Goal: Task Accomplishment & Management: Manage account settings

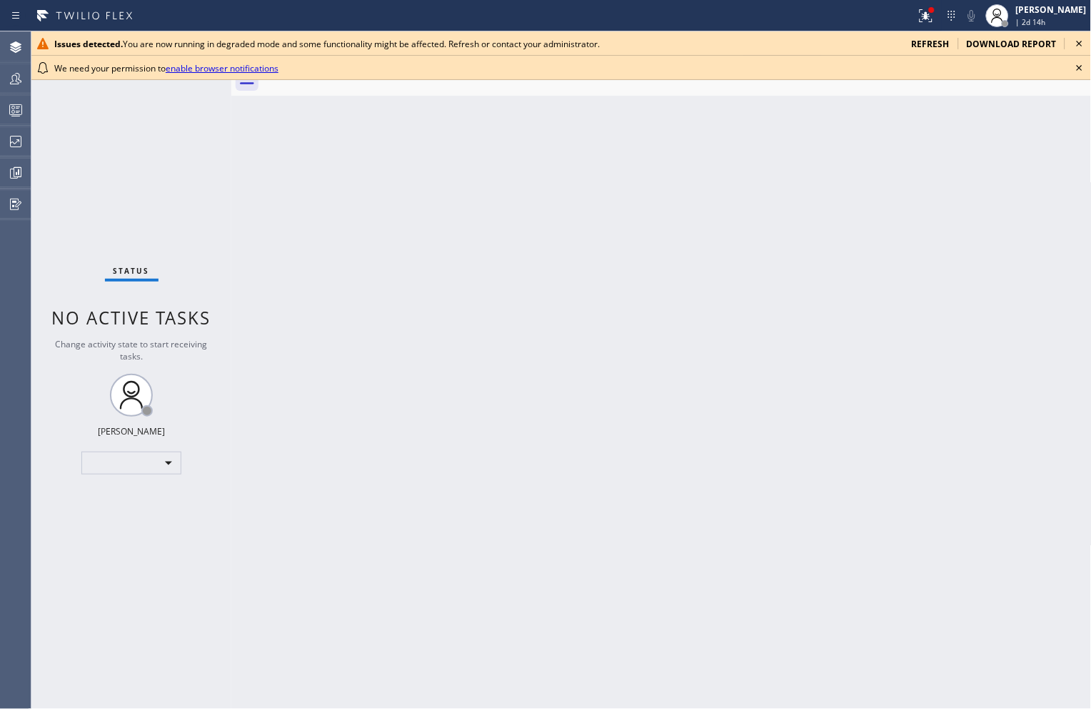
click at [1086, 73] on icon at bounding box center [1079, 67] width 17 height 17
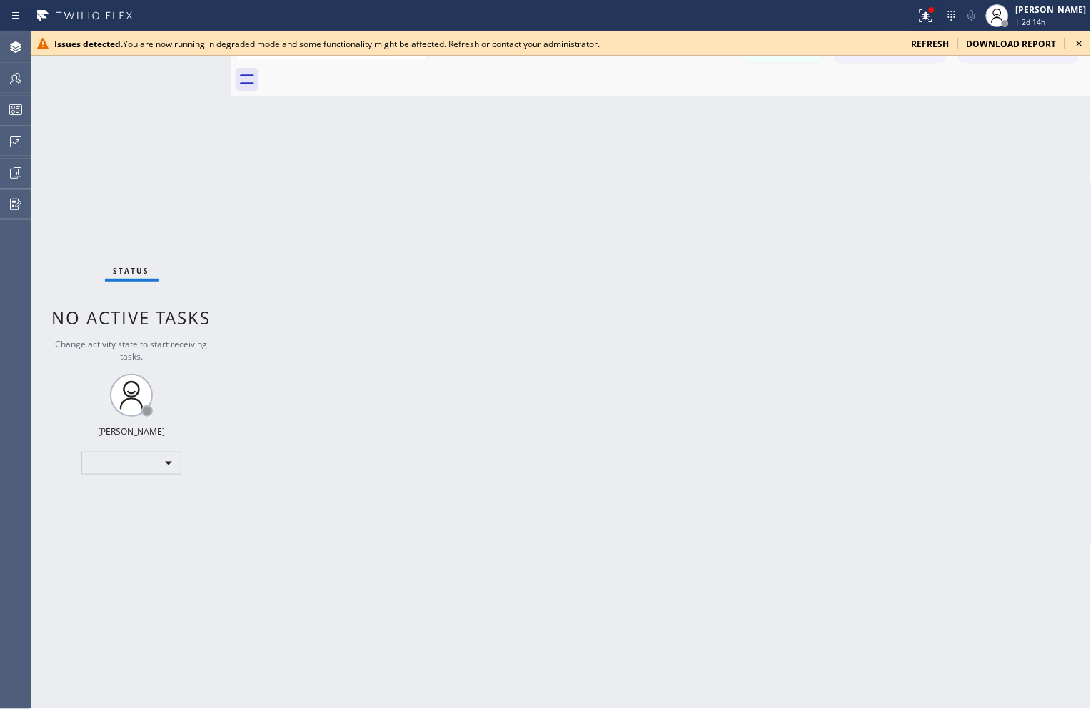
click at [1083, 41] on icon at bounding box center [1079, 43] width 17 height 17
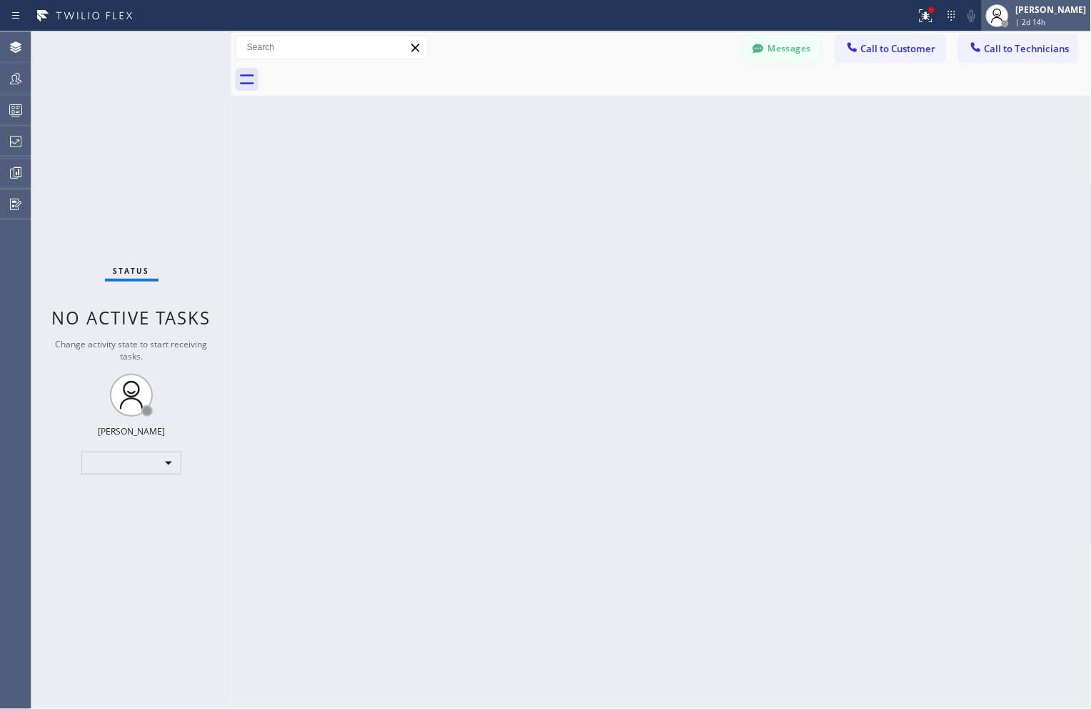
click at [1044, 21] on div "| 2d 14h" at bounding box center [1051, 22] width 71 height 10
click at [1026, 15] on div "[PERSON_NAME]" at bounding box center [1051, 10] width 71 height 12
click at [175, 457] on div "​" at bounding box center [131, 462] width 100 height 23
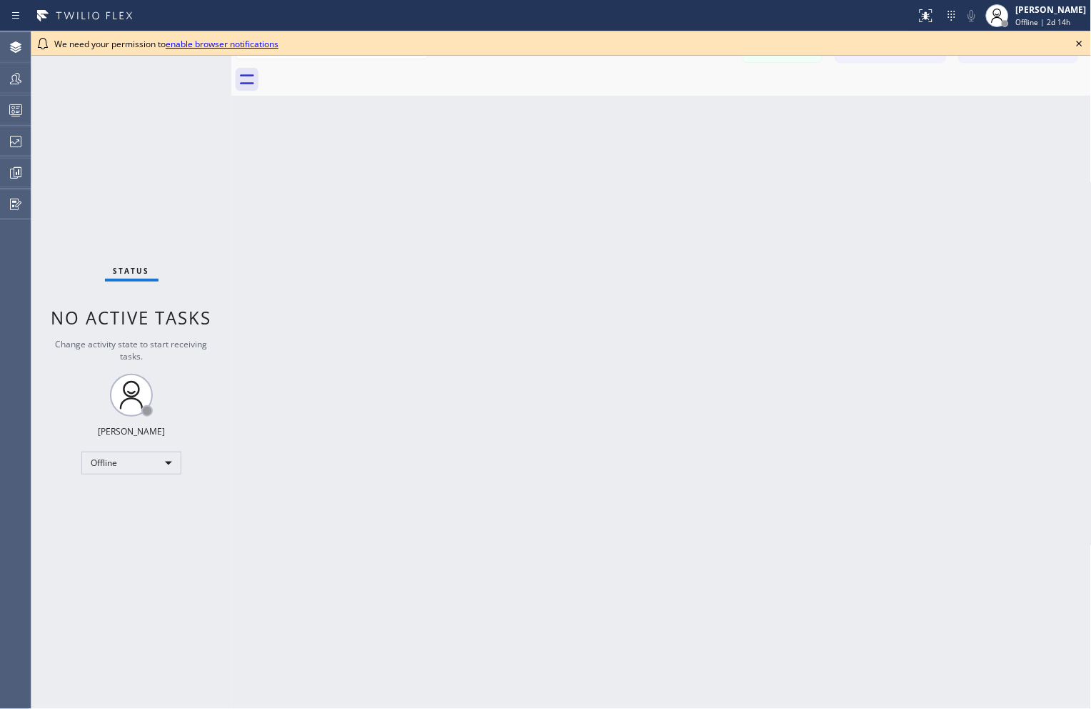
click at [1082, 44] on icon at bounding box center [1079, 43] width 17 height 17
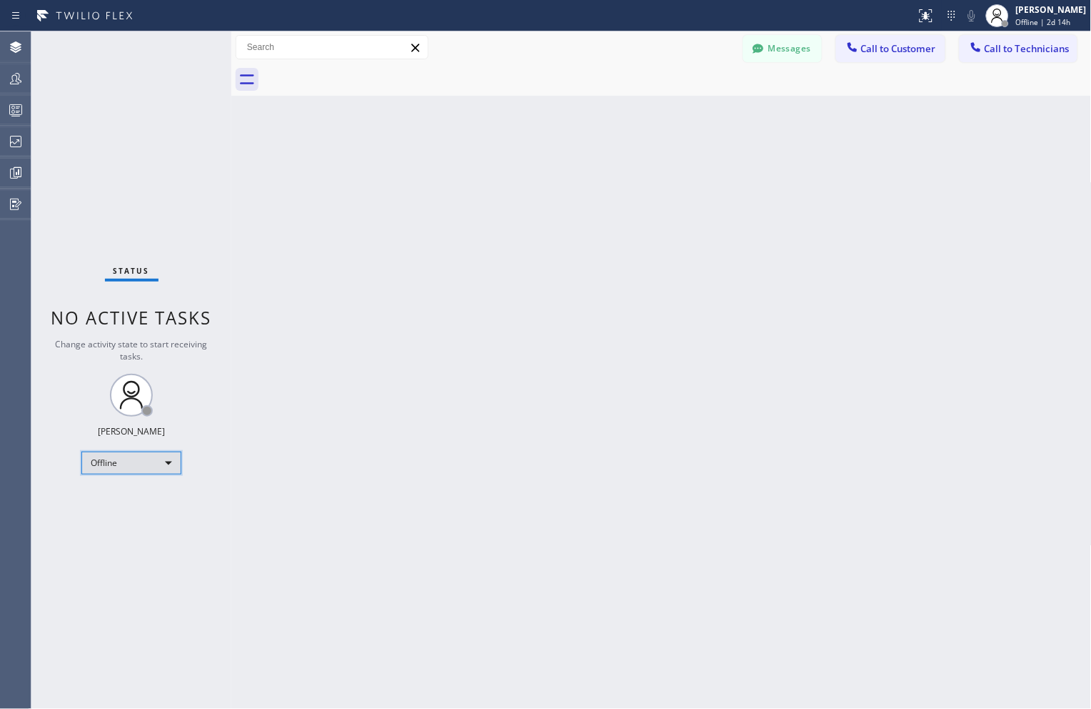
click at [159, 459] on div "Offline" at bounding box center [131, 462] width 100 height 23
click at [113, 520] on li "Unavailable" at bounding box center [130, 517] width 97 height 17
drag, startPoint x: 794, startPoint y: 308, endPoint x: 724, endPoint y: 282, distance: 75.2
click at [794, 308] on div "Back to Dashboard Change Sender ID Customers Technicians Select a contact Outbo…" at bounding box center [661, 369] width 861 height 677
click at [146, 469] on div "Unavailable" at bounding box center [131, 462] width 100 height 23
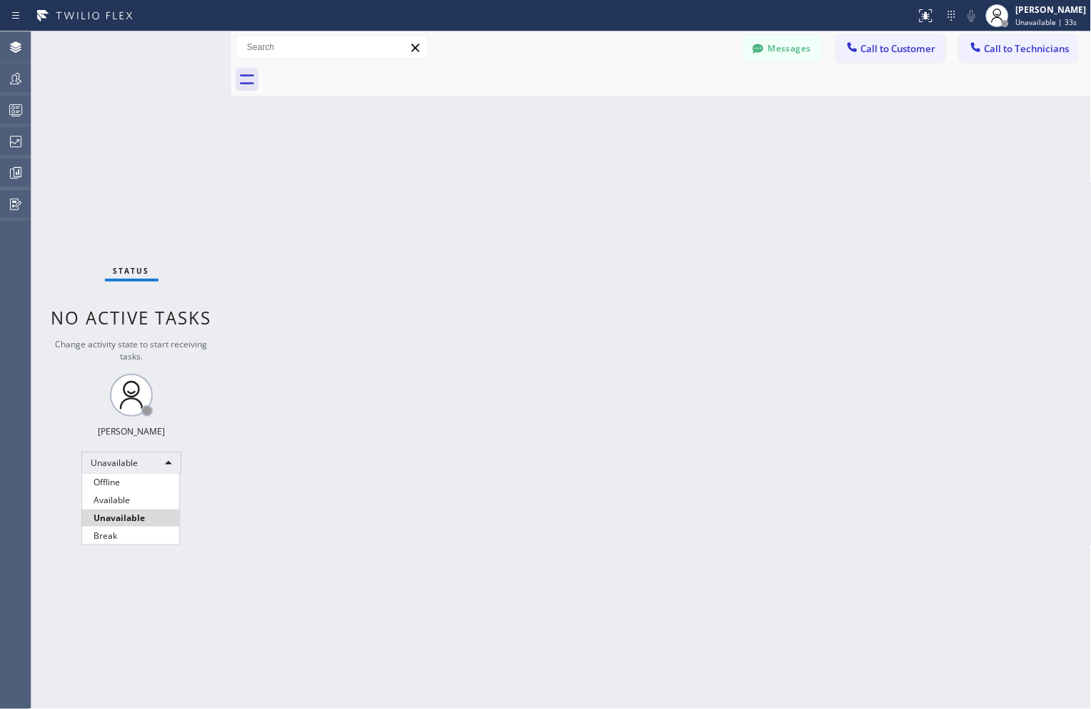
click at [408, 415] on div at bounding box center [545, 354] width 1091 height 709
click at [982, 258] on div "Back to Dashboard Change Sender ID Customers Technicians Select a contact Outbo…" at bounding box center [661, 369] width 861 height 677
click at [14, 173] on icon at bounding box center [15, 172] width 17 height 17
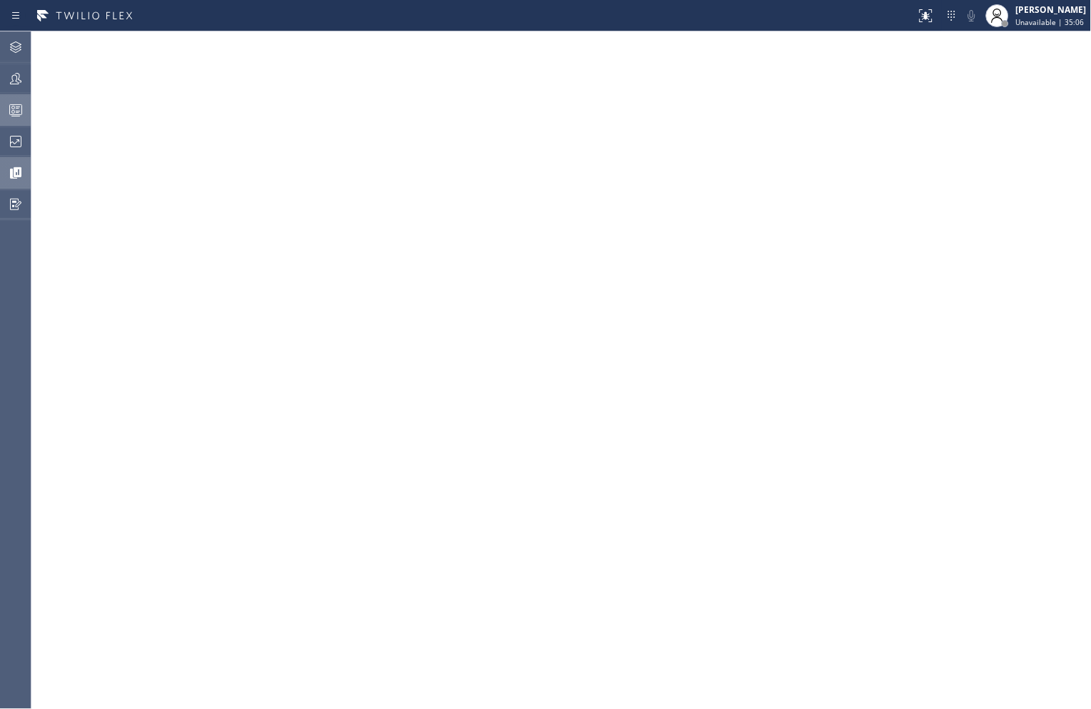
click at [15, 111] on icon at bounding box center [15, 109] width 17 height 17
click at [8, 70] on icon at bounding box center [15, 78] width 17 height 17
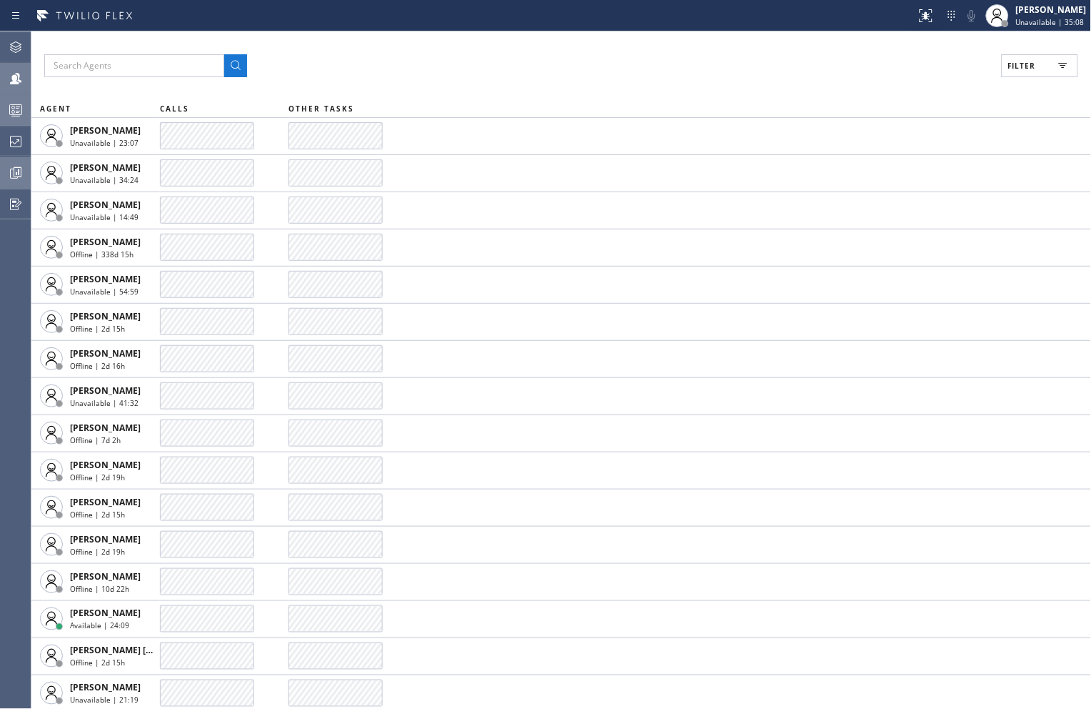
click at [1063, 67] on rect at bounding box center [1063, 67] width 3 height 1
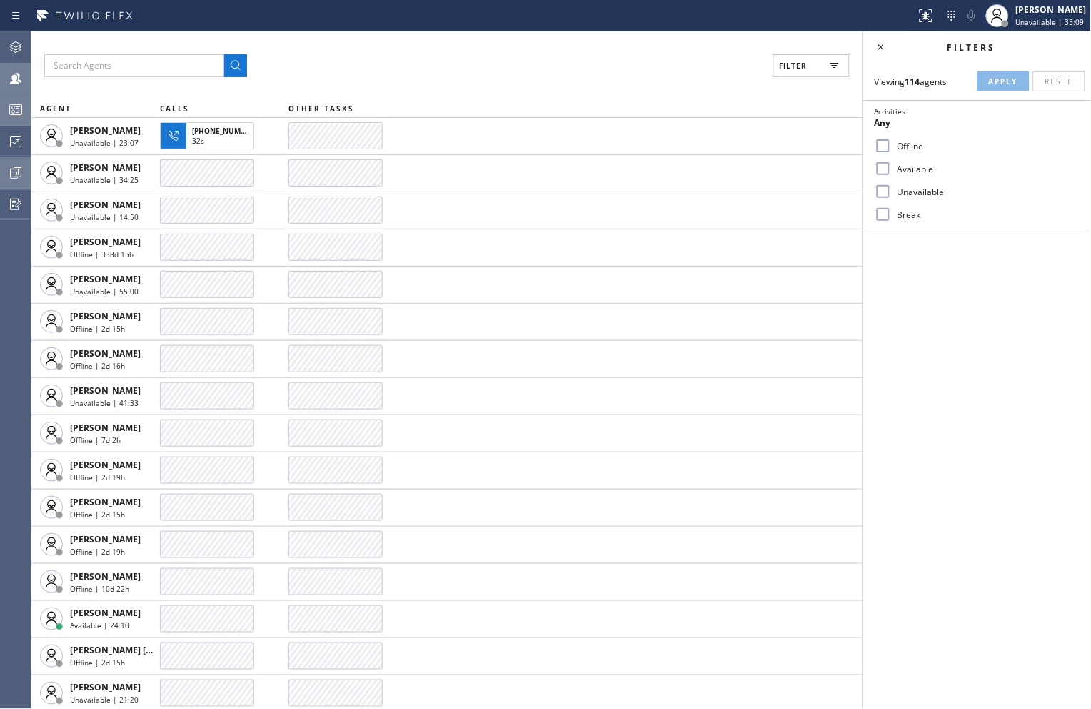
click at [903, 190] on label "Unavailable" at bounding box center [986, 192] width 188 height 12
click at [892, 190] on input "Unavailable" at bounding box center [883, 191] width 17 height 17
checkbox input "true"
click at [1009, 79] on span "Apply" at bounding box center [1003, 81] width 29 height 10
click at [884, 51] on icon at bounding box center [881, 47] width 17 height 17
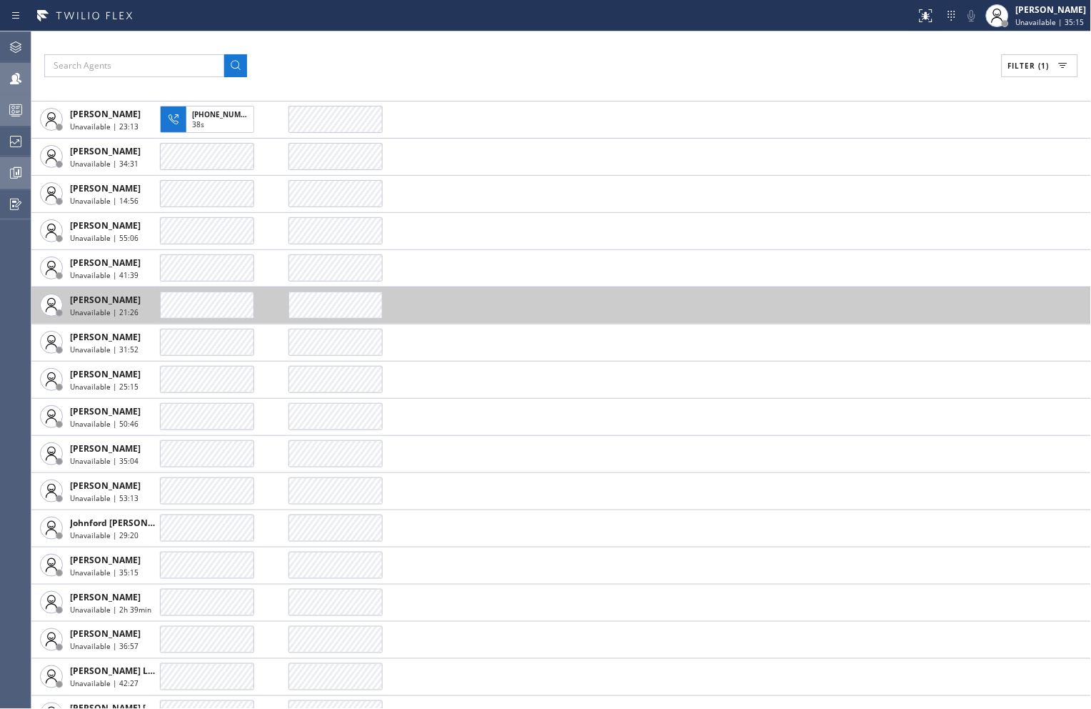
scroll to position [40, 0]
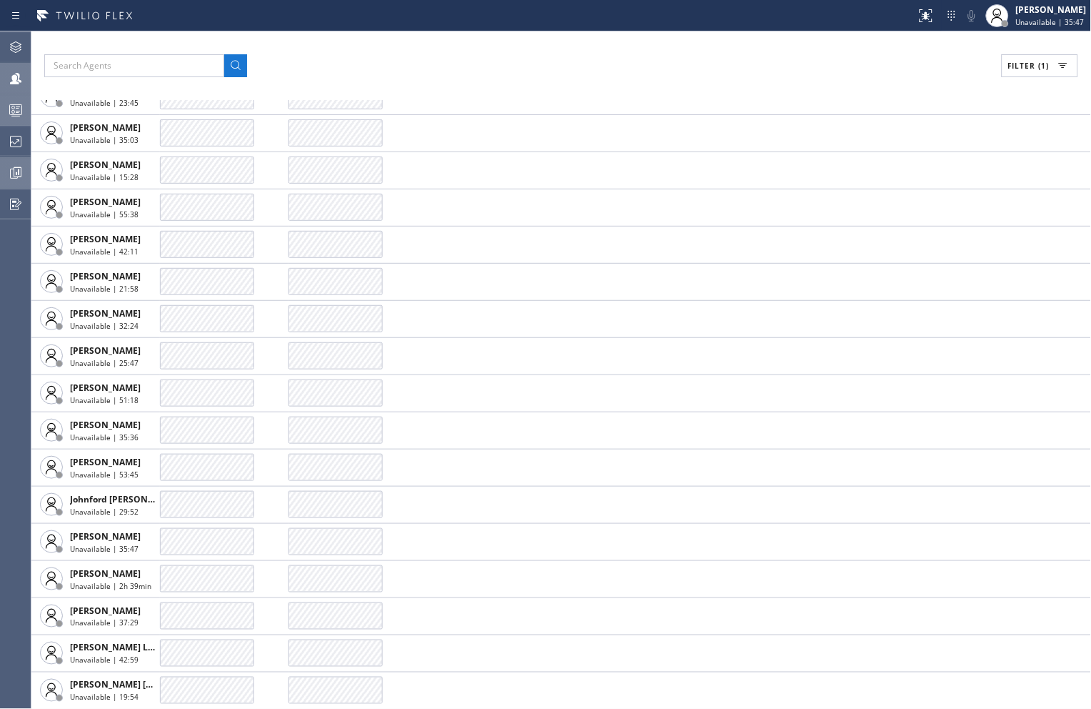
click at [661, 36] on div "Filter (1) AGENT CALLS OTHER TASKS Abe Collarte Unavailable | 23:45 Adam Alrama…" at bounding box center [561, 369] width 1060 height 677
click at [680, 51] on div "Filter (1) AGENT CALLS OTHER TASKS Abe Collarte Unavailable | 24:06 Adam Alrama…" at bounding box center [561, 369] width 1060 height 677
click at [847, 67] on div "Filter (1)" at bounding box center [561, 65] width 1034 height 23
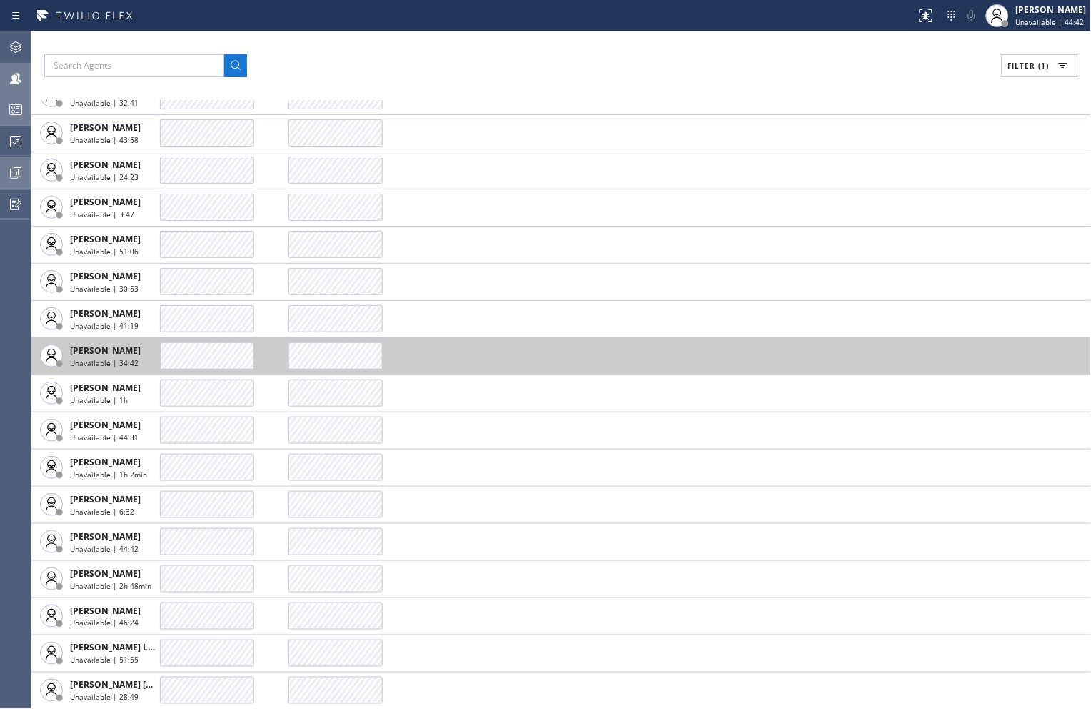
scroll to position [0, 0]
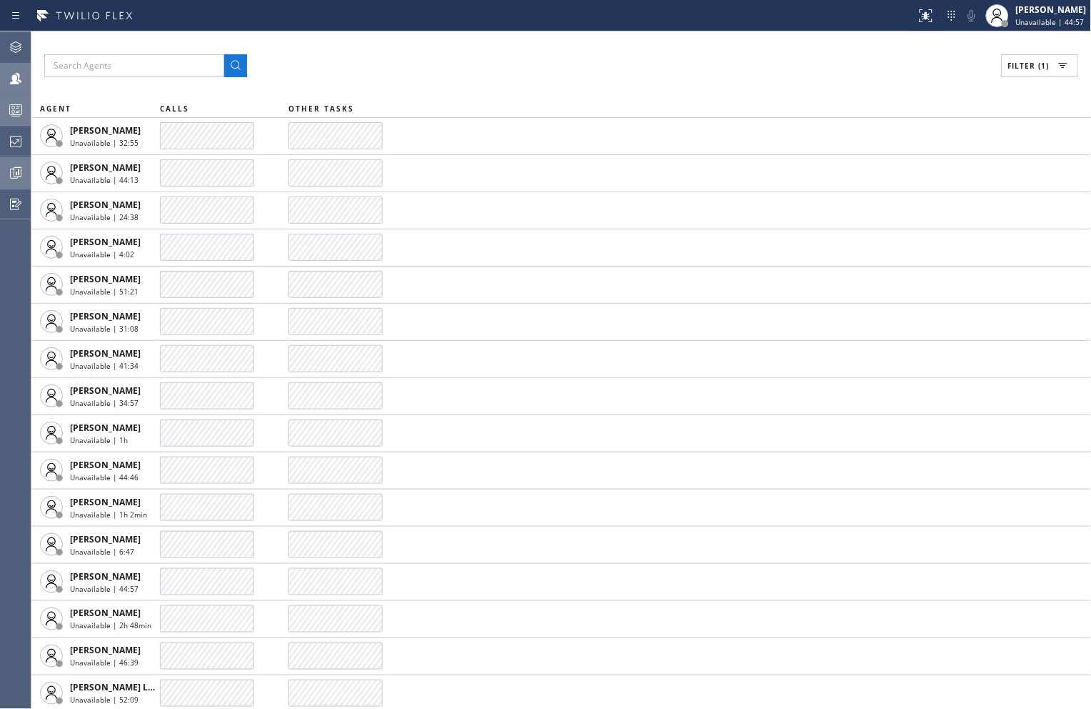
click at [708, 61] on div "Filter (1)" at bounding box center [561, 65] width 1034 height 23
click at [668, 54] on div "Filter (1)" at bounding box center [561, 65] width 1034 height 23
click at [646, 53] on div "Filter (1) AGENT CALLS OTHER TASKS Abe Collarte Unavailable | 33:35 Adam Alrama…" at bounding box center [561, 369] width 1060 height 677
click at [13, 97] on div at bounding box center [15, 110] width 31 height 29
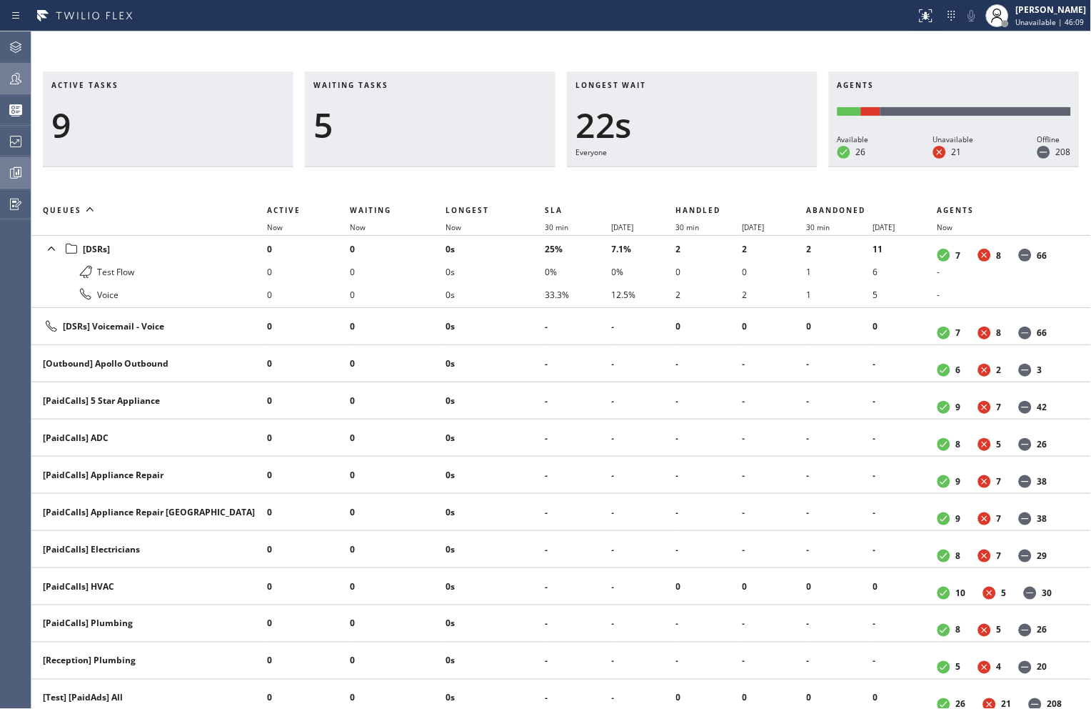
click at [655, 58] on div "Active tasks 9 Waiting tasks 5 Longest wait 22s Everyone Agents Available 26 Un…" at bounding box center [561, 369] width 1060 height 677
click at [622, 46] on div "Active tasks 11 Waiting tasks 4 Longest wait 30s Everyone Agents Available 26 U…" at bounding box center [561, 369] width 1060 height 677
click at [611, 38] on div "Active tasks 15 Waiting tasks 4 Longest wait 15s [Test] All Agents Available 27…" at bounding box center [561, 369] width 1060 height 677
drag, startPoint x: 568, startPoint y: 36, endPoint x: 579, endPoint y: 45, distance: 13.7
click at [569, 36] on div "Active tasks 17 Waiting tasks 1 Longest wait 0 Agents Available 27 Unavailable …" at bounding box center [561, 369] width 1060 height 677
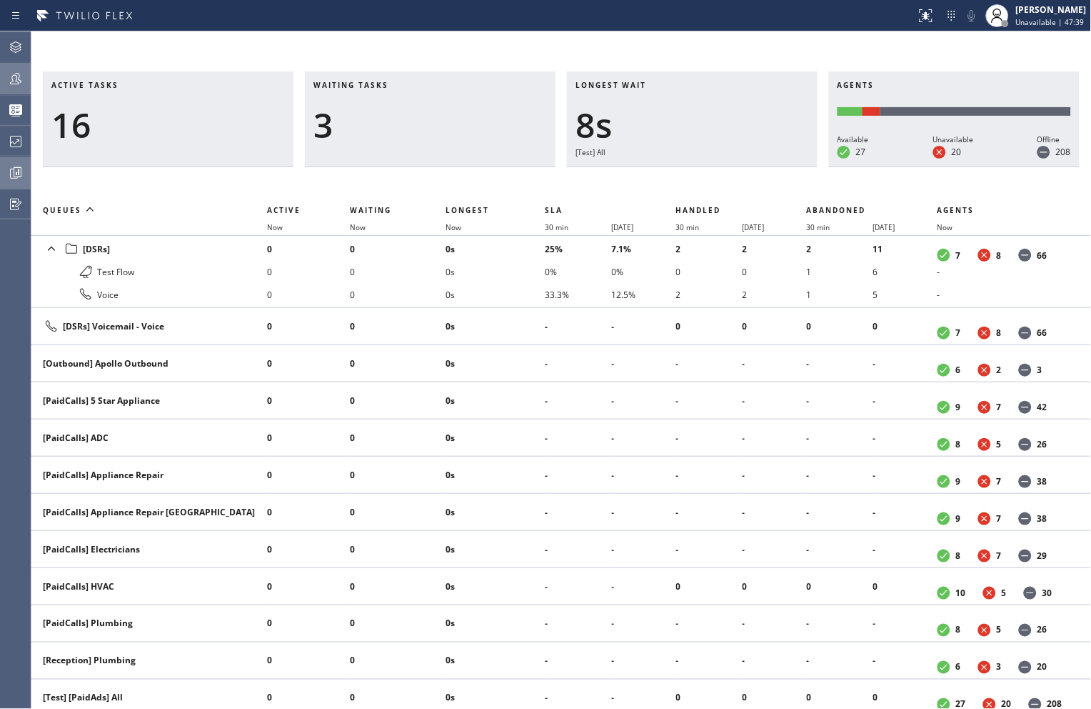
click at [674, 51] on div "Active tasks 16 Waiting tasks 3 Longest wait 8s [Test] All Agents Available 27 …" at bounding box center [561, 369] width 1060 height 677
click at [629, 51] on div "Active tasks 17 Waiting tasks 6 Longest wait 51s [Test] All Agents Available 27…" at bounding box center [561, 369] width 1060 height 677
click at [659, 39] on div "Active tasks 18 Waiting tasks 4 Longest wait 28s Everyone Agents Available 28 U…" at bounding box center [561, 369] width 1060 height 677
click at [627, 55] on div "Active tasks 16 Waiting tasks 4 Longest wait 42s Everyone Agents Available 28 U…" at bounding box center [561, 369] width 1060 height 677
click at [624, 45] on div "Active tasks 17 Waiting tasks 1 Longest wait 0 Agents Available 28 Unavailable …" at bounding box center [561, 369] width 1060 height 677
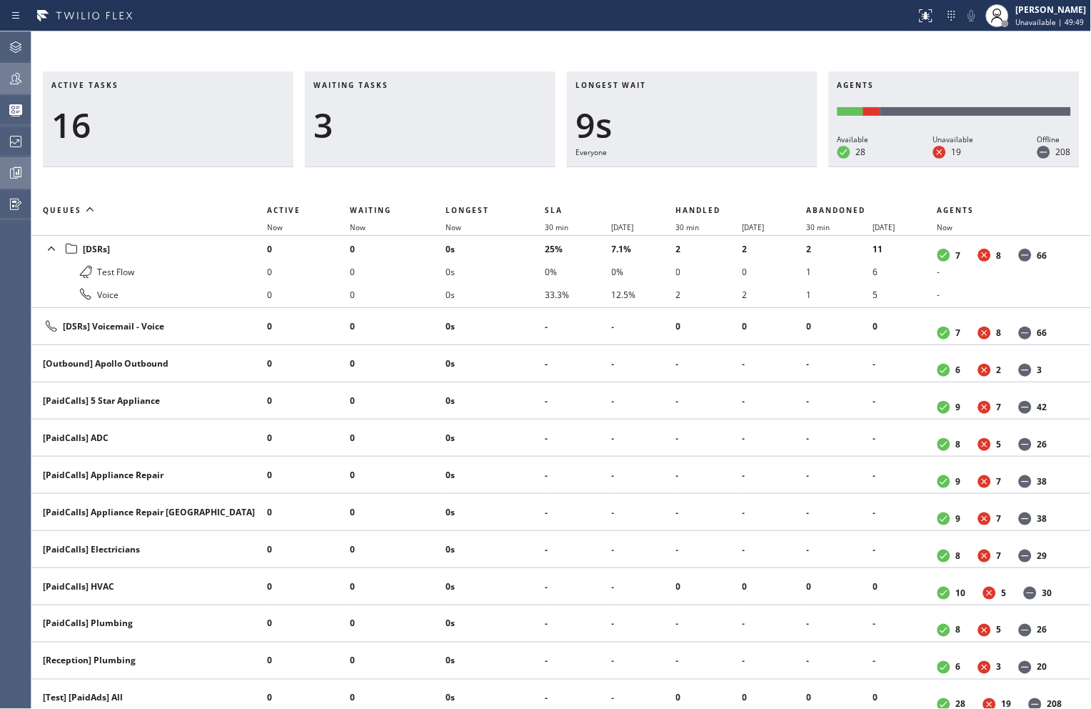
click at [627, 34] on div "Active tasks 16 Waiting tasks 3 Longest wait 9s Everyone Agents Available 28 Un…" at bounding box center [561, 369] width 1060 height 677
click at [622, 36] on div "Active tasks 15 Waiting tasks 2 Longest wait 23s Everyone Agents Available 28 U…" at bounding box center [561, 369] width 1060 height 677
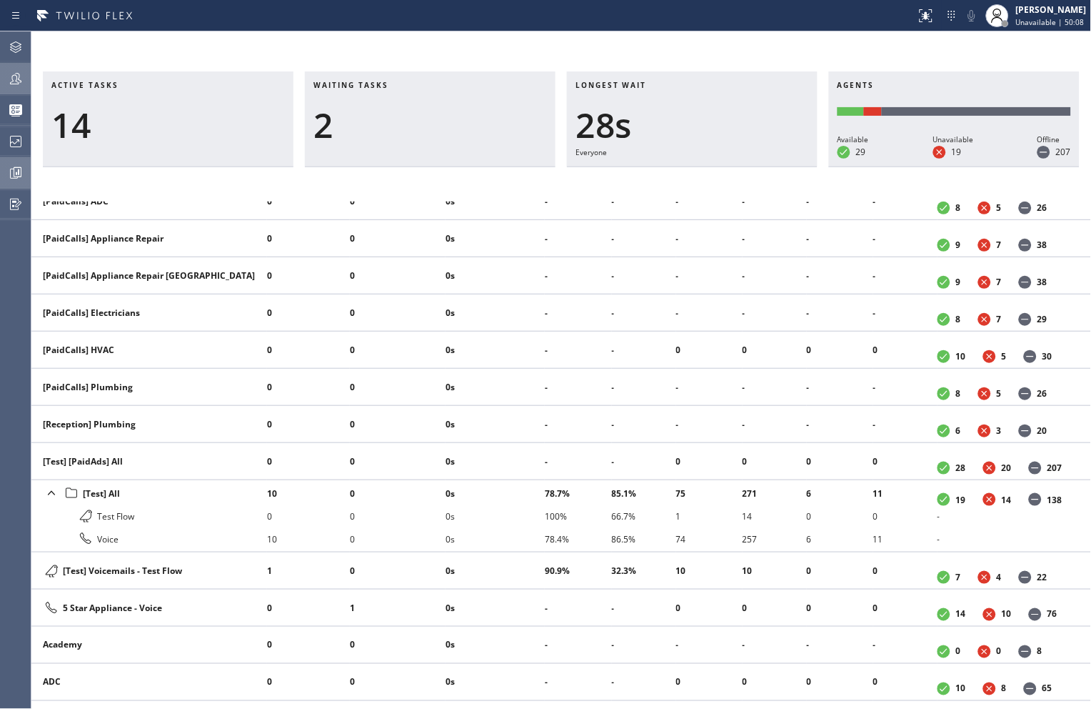
scroll to position [238, 0]
click at [775, 48] on div "Active tasks 11 Waiting tasks 3 Longest wait 23s Everyone Agents Available 29 U…" at bounding box center [561, 369] width 1060 height 677
click at [6, 74] on div at bounding box center [15, 78] width 31 height 17
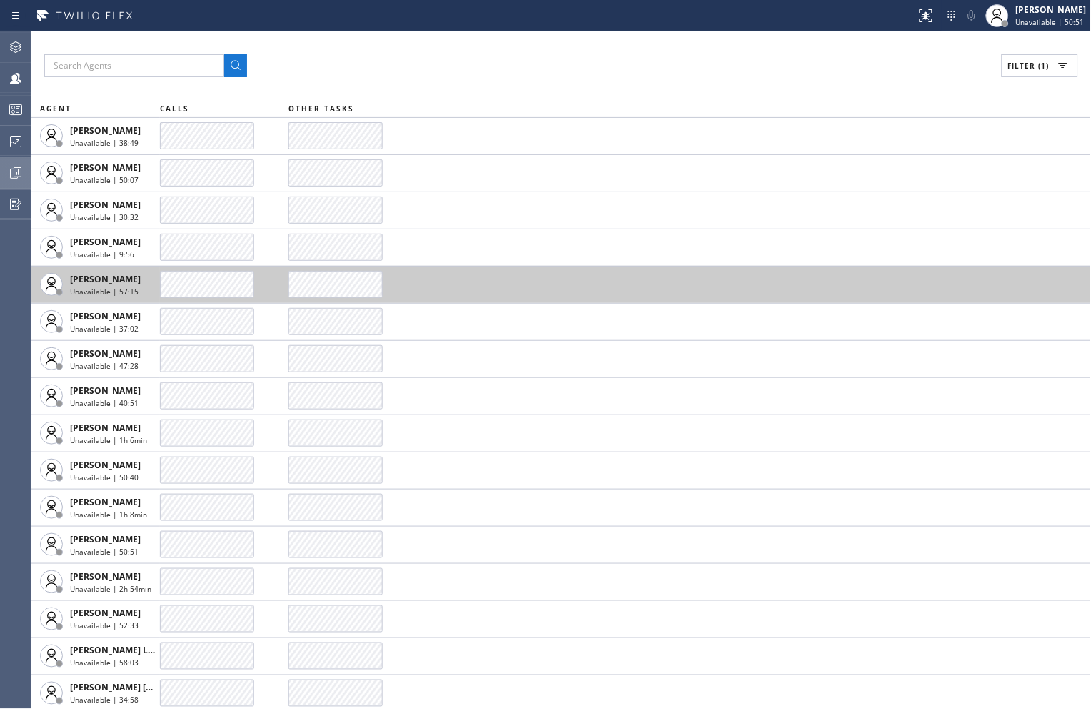
scroll to position [3, 0]
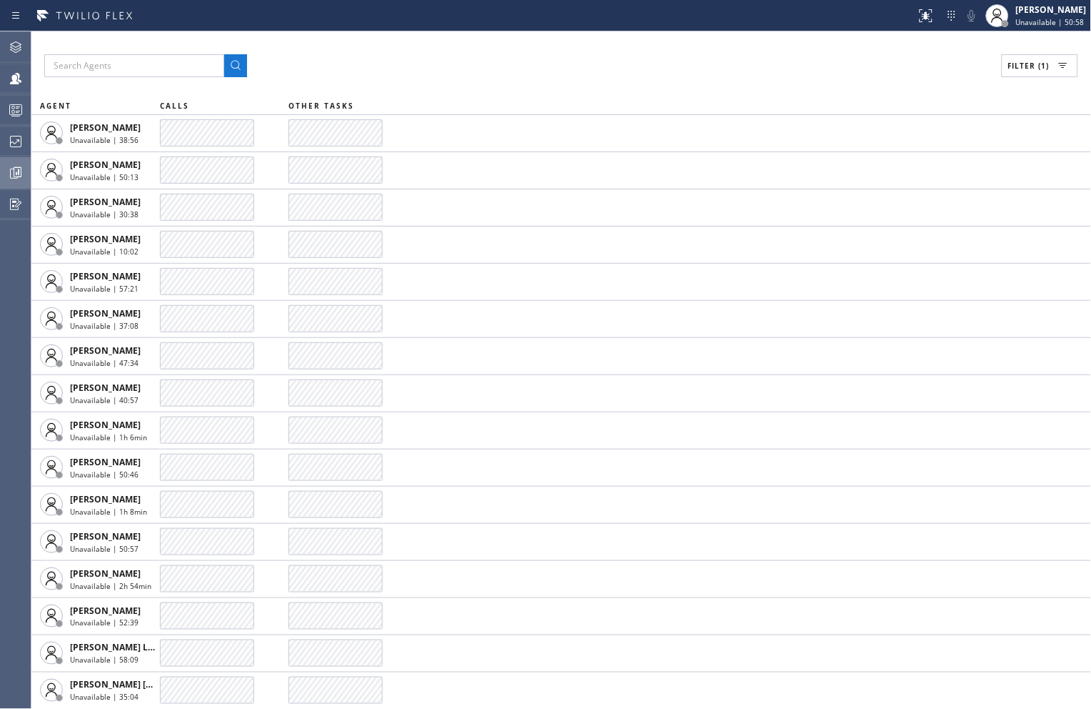
click at [1061, 66] on icon at bounding box center [1063, 65] width 17 height 17
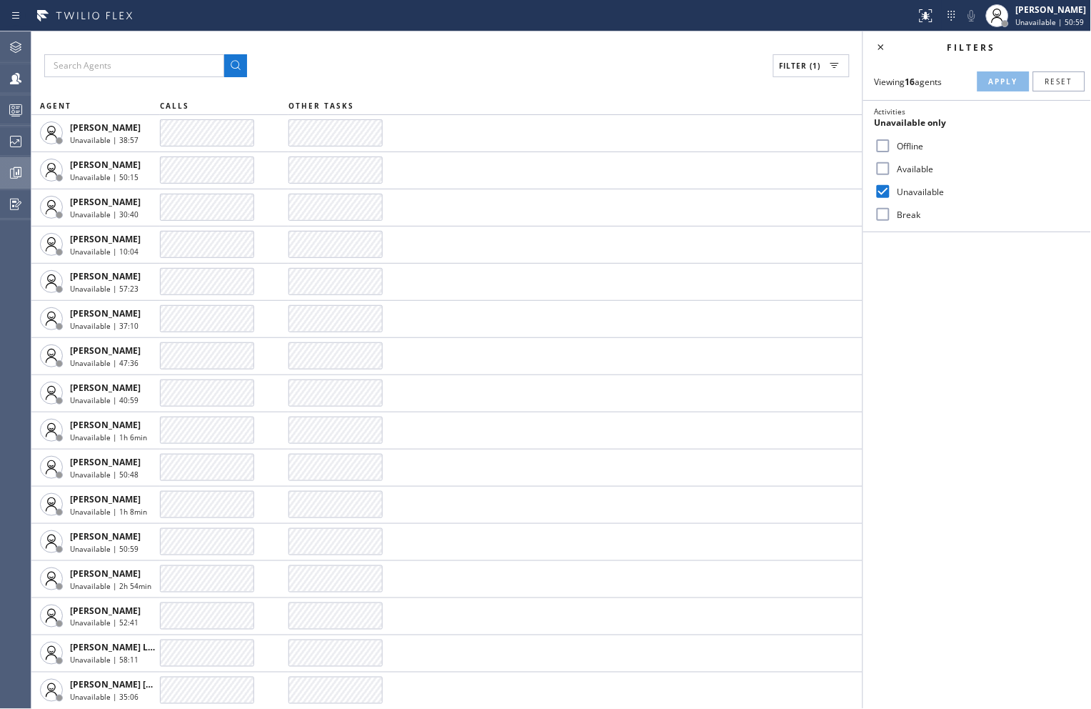
click at [890, 167] on input "Available" at bounding box center [883, 168] width 17 height 17
checkbox input "true"
click at [880, 197] on input "Unavailable" at bounding box center [883, 191] width 17 height 17
click at [893, 196] on label "Unavailable" at bounding box center [986, 192] width 188 height 12
click at [892, 196] on input "Unavailable" at bounding box center [883, 191] width 17 height 17
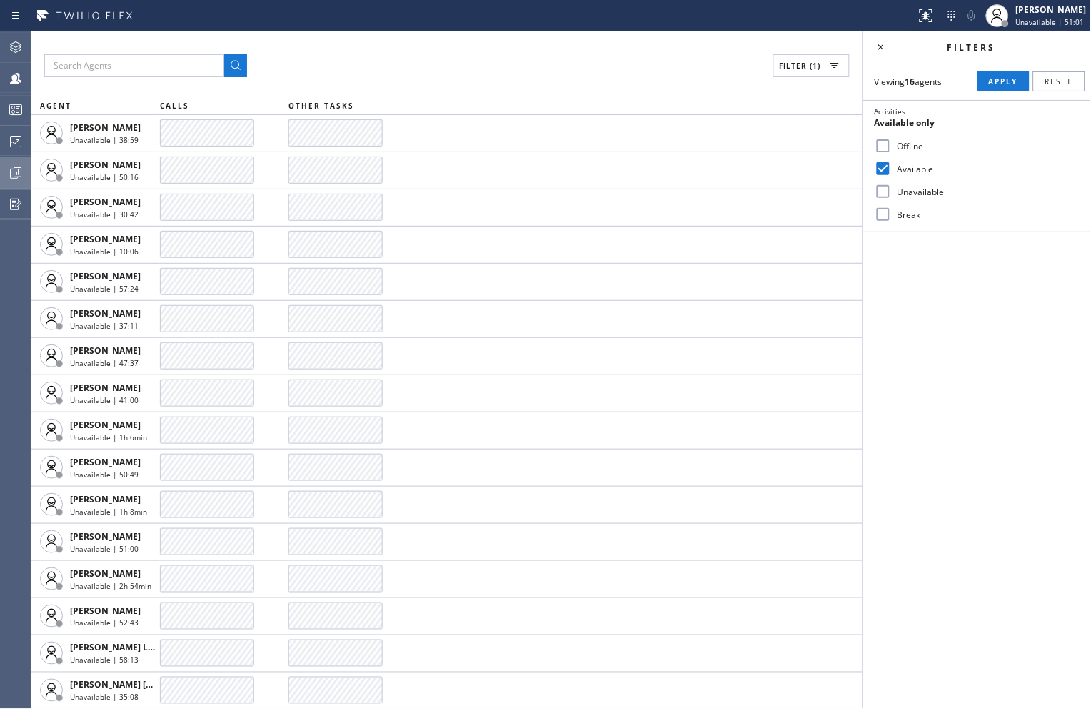
checkbox input "true"
click at [993, 96] on div "Viewing 16 agents Apply Reset Activities 2 selected Offline Available Unavailab…" at bounding box center [978, 147] width 228 height 169
click at [1004, 84] on span "Apply" at bounding box center [1003, 81] width 29 height 10
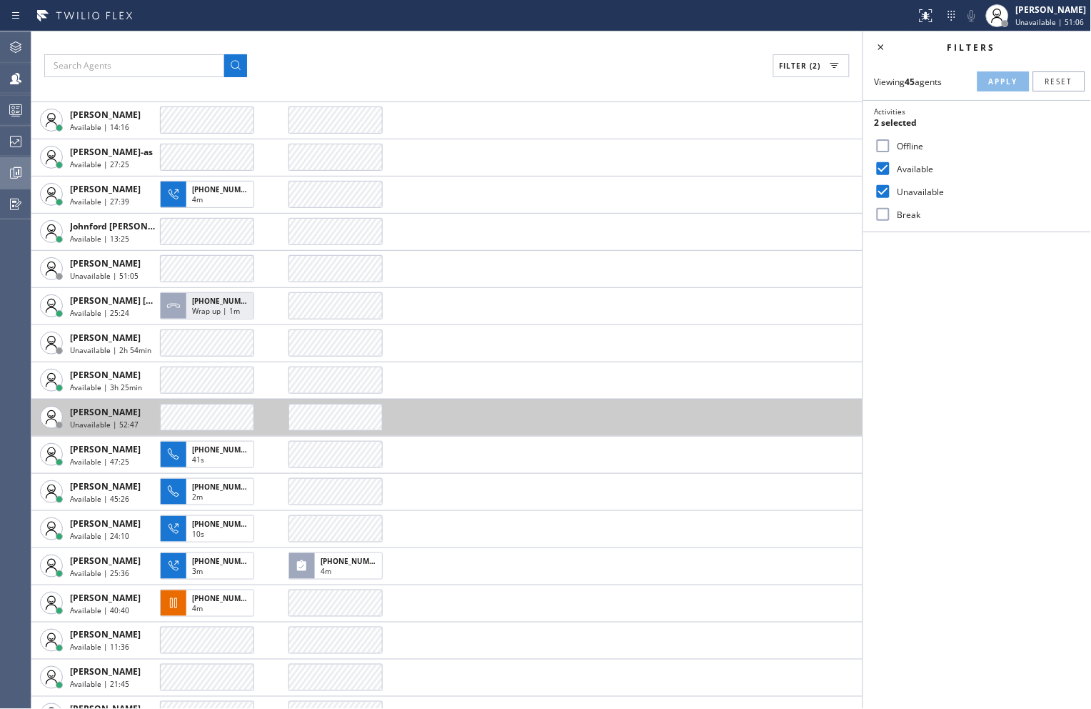
scroll to position [796, 0]
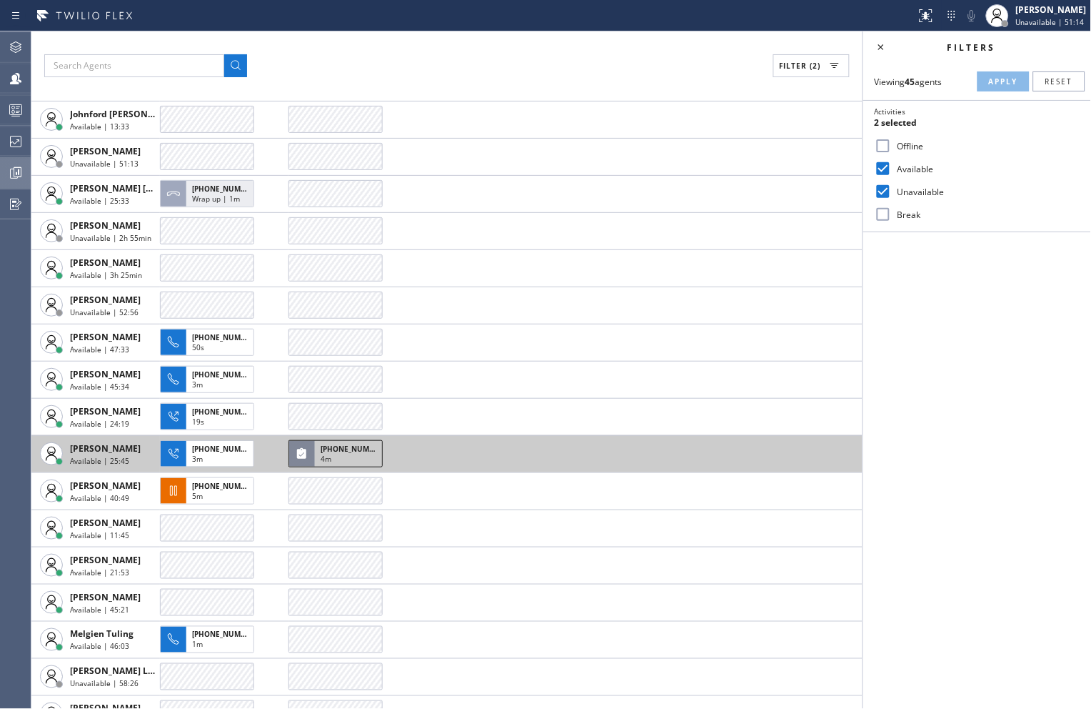
click at [331, 454] on span "4m" at bounding box center [326, 459] width 11 height 10
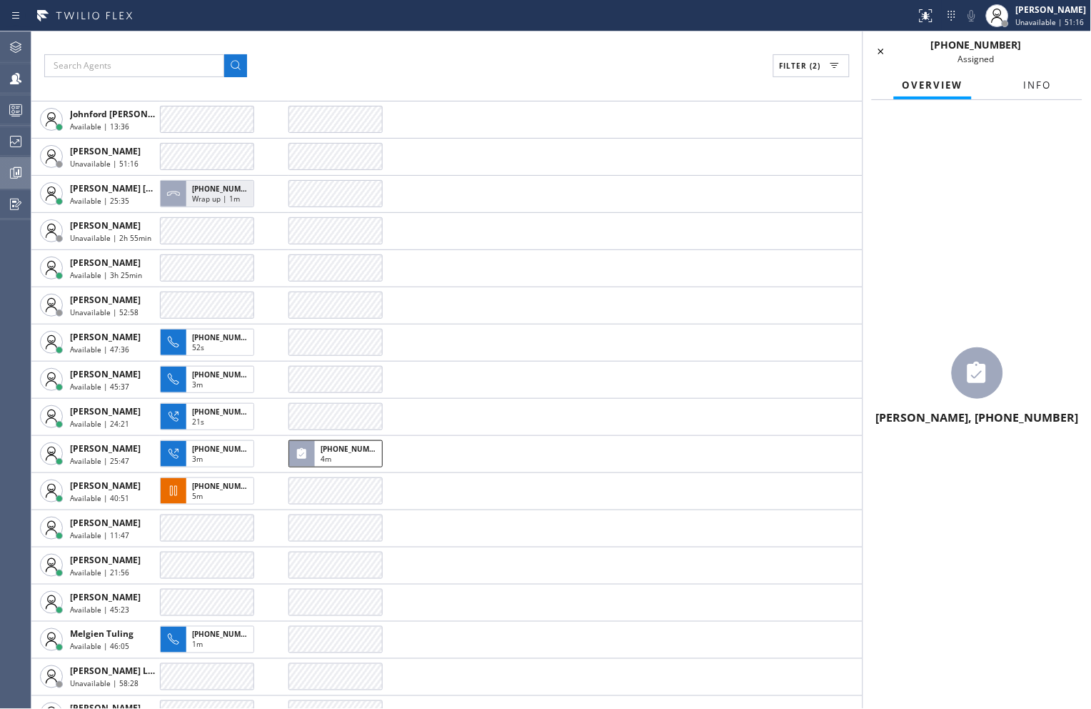
click at [1034, 94] on button "Info" at bounding box center [1038, 85] width 45 height 28
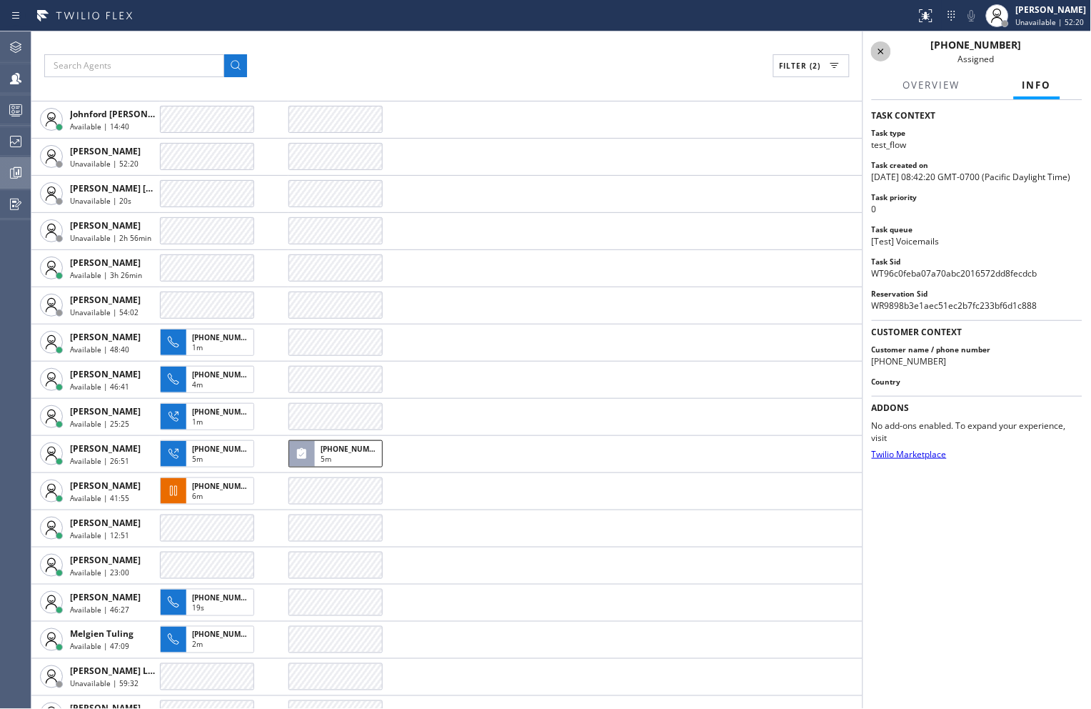
click at [876, 51] on icon at bounding box center [881, 51] width 17 height 17
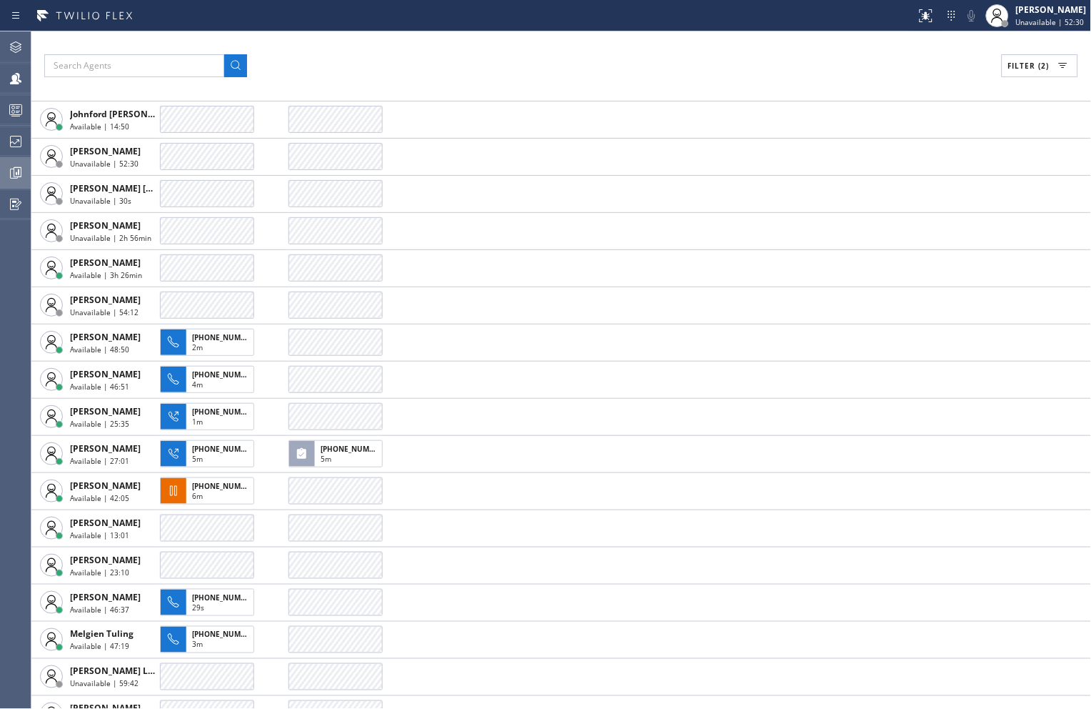
click at [4, 112] on div at bounding box center [15, 109] width 31 height 17
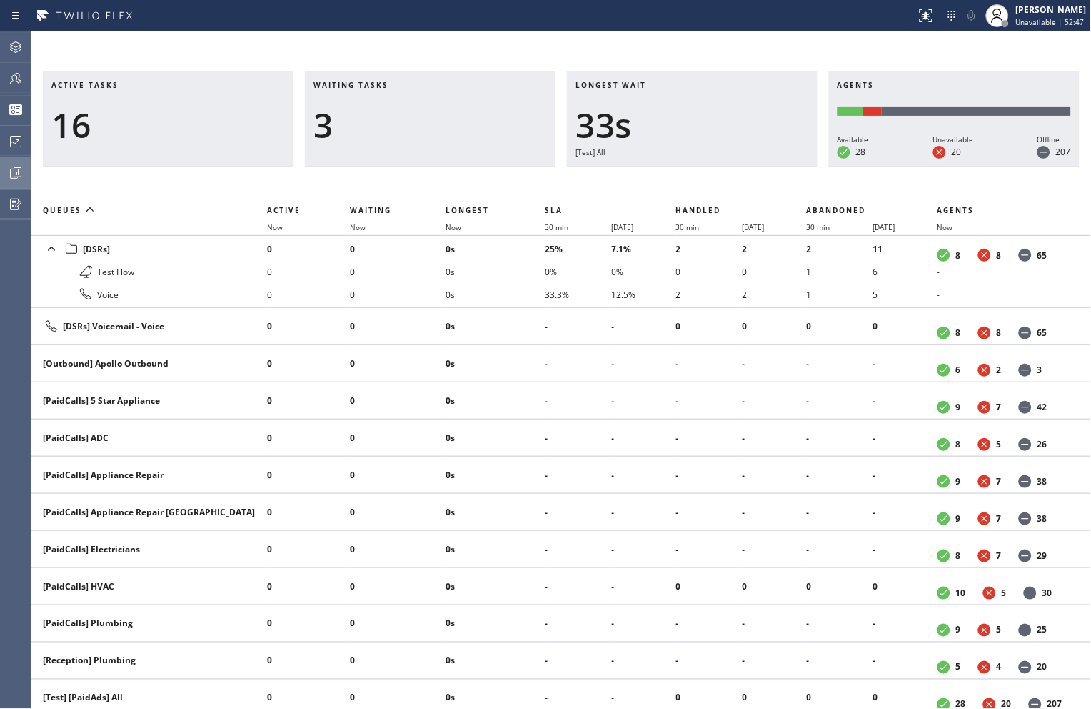
click at [866, 40] on div "Active tasks 16 Waiting tasks 3 Longest wait 33s [Test] All Agents Available 28…" at bounding box center [561, 369] width 1060 height 677
click at [833, 181] on div "Active tasks 13 Waiting tasks 2 Longest wait 35s Everyone Agents Available 29 U…" at bounding box center [561, 389] width 1060 height 637
click at [807, 47] on div "Active tasks 16 Waiting tasks 5 Longest wait 26s Everyone Agents Available 30 U…" at bounding box center [561, 369] width 1060 height 677
click at [841, 46] on div "Active tasks 17 Waiting tasks 5 Longest wait 18s [DSRs] Agents Available 30 Una…" at bounding box center [561, 369] width 1060 height 677
click at [564, 30] on div "Status report No issues detected If you experience an issue, please download th…" at bounding box center [545, 15] width 1091 height 31
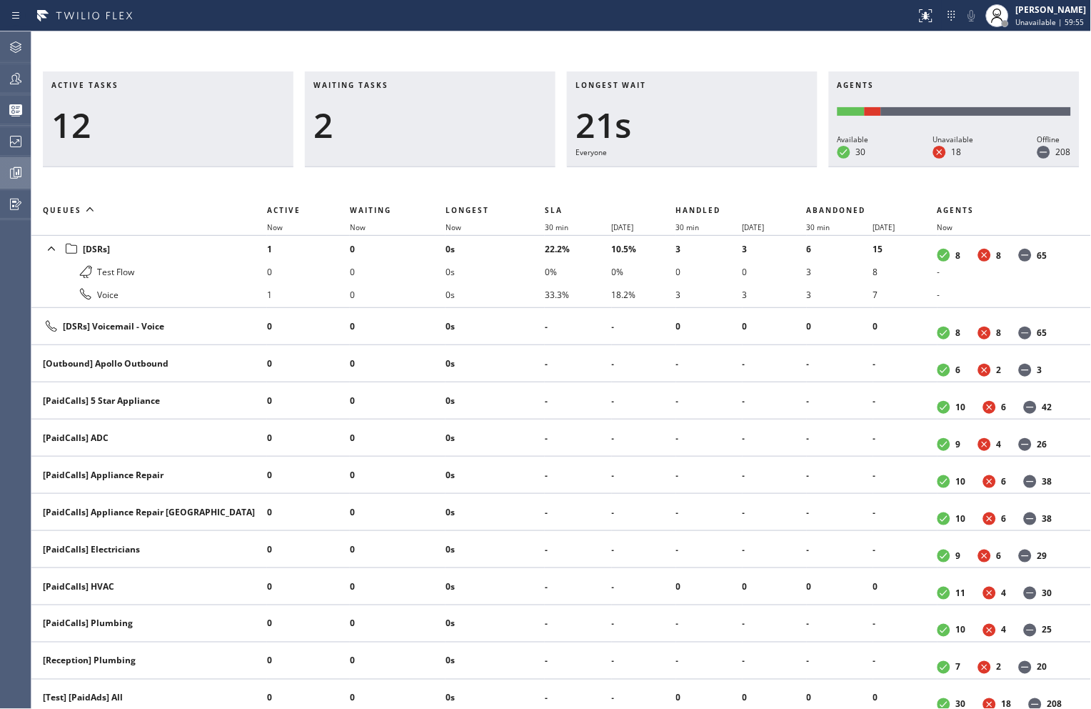
click at [829, 39] on div "Active tasks 12 Waiting tasks 2 Longest wait 21s Everyone Agents Available 30 U…" at bounding box center [561, 369] width 1060 height 677
click at [831, 46] on div "Active tasks 12 Waiting tasks 2 Longest wait 24s Everyone Agents Available 30 U…" at bounding box center [561, 369] width 1060 height 677
drag, startPoint x: 929, startPoint y: 49, endPoint x: 819, endPoint y: 91, distance: 117.8
click at [929, 49] on div "Active tasks 10 Waiting tasks 2 Longest wait 4s Everyone Agents Available 30 Un…" at bounding box center [561, 369] width 1060 height 677
click at [839, 45] on div "Active tasks 9 Waiting tasks 2 Longest wait 6s Everyone Agents Available 30 Una…" at bounding box center [561, 369] width 1060 height 677
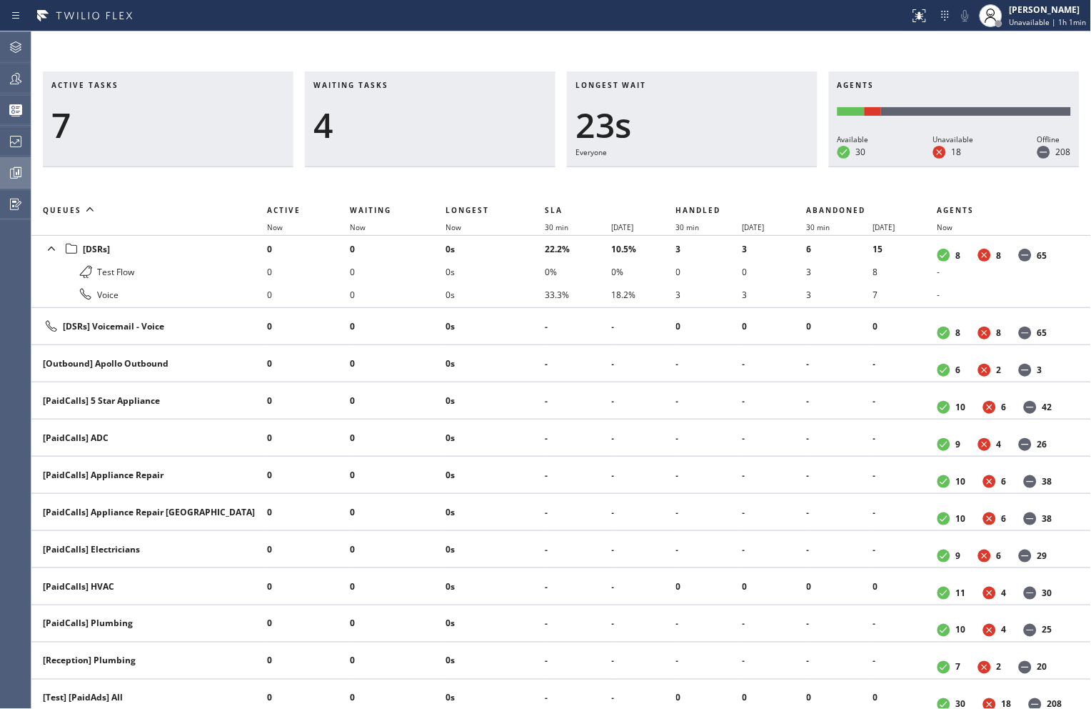
click at [823, 176] on div "Active tasks 7 Waiting tasks 4 Longest wait 23s Everyone Agents Available 30 Un…" at bounding box center [561, 389] width 1060 height 637
click at [872, 186] on div "Active tasks 7 Waiting tasks 4 Longest wait 26s Everyone Agents Available 30 Un…" at bounding box center [561, 389] width 1060 height 637
click at [865, 50] on div "Active tasks 11 Waiting tasks 3 Longest wait 44s Everyone Agents Available 29 U…" at bounding box center [561, 369] width 1060 height 677
click at [855, 41] on div "Active tasks 10 Waiting tasks 2 Longest wait 11s Everyone Agents Available 31 U…" at bounding box center [561, 369] width 1060 height 677
click at [675, 46] on div "Active tasks 10 Waiting tasks 3 Longest wait 20s Everyone Agents Available 31 U…" at bounding box center [561, 369] width 1060 height 677
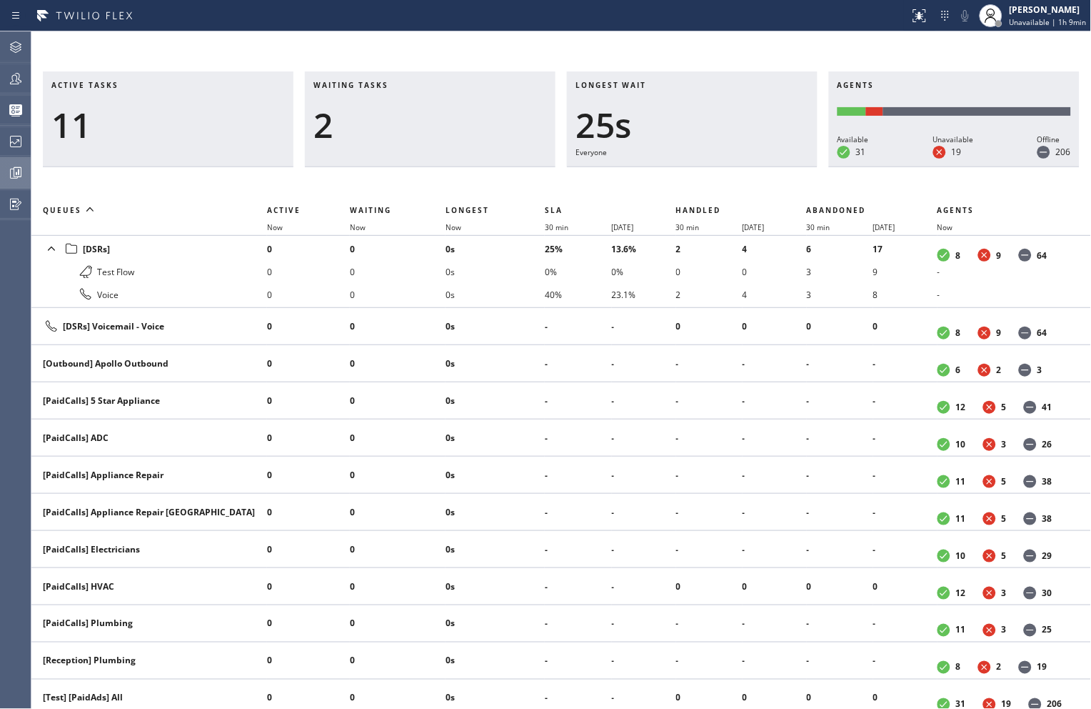
click at [718, 34] on div "Active tasks 11 Waiting tasks 2 Longest wait 25s Everyone Agents Available 31 U…" at bounding box center [561, 369] width 1060 height 677
click at [847, 43] on div "Active tasks 14 Waiting tasks 4 Longest wait 9s [Test] All Agents Available 33 …" at bounding box center [561, 369] width 1060 height 677
click at [601, 55] on div "Active tasks 15 Waiting tasks 3 Longest wait 10s [Test] All Agents Available 33…" at bounding box center [561, 369] width 1060 height 677
click at [619, 29] on div "Status report No issues detected If you experience an issue, please download th…" at bounding box center [545, 15] width 1091 height 31
click at [589, 61] on div "Active tasks 14 Waiting tasks 3 Longest wait 27s Everyone Agents Available 31 U…" at bounding box center [561, 369] width 1060 height 677
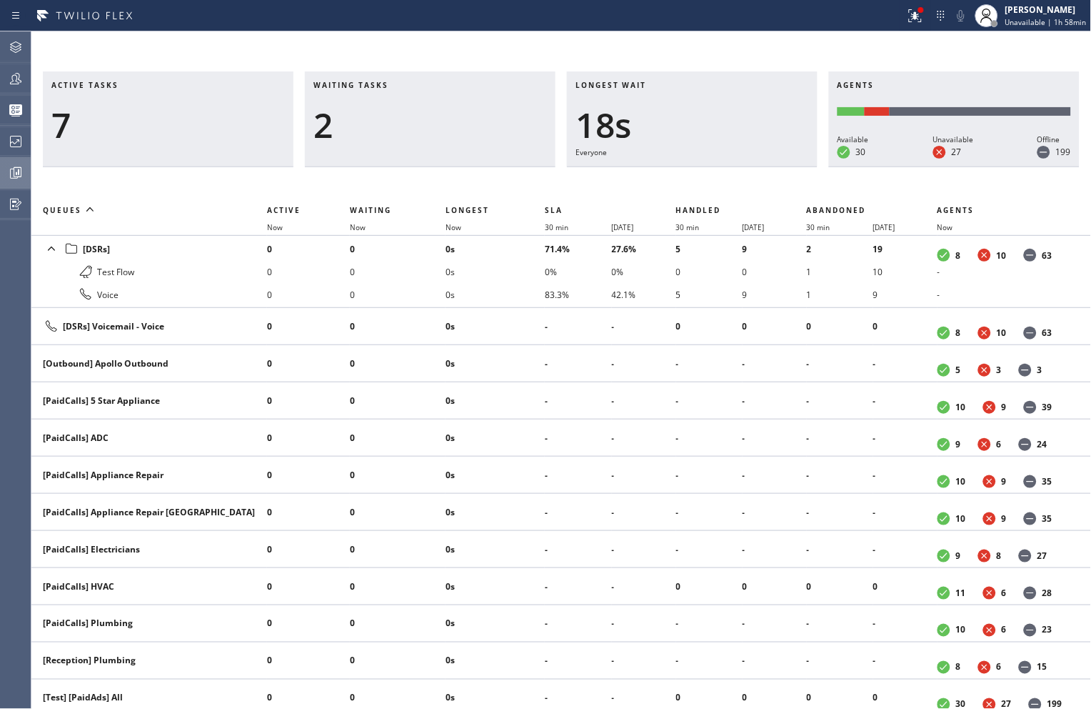
click at [724, 37] on div "Active tasks 7 Waiting tasks 2 Longest wait 18s Everyone Agents Available 30 Un…" at bounding box center [561, 369] width 1060 height 677
click at [596, 44] on div "Active tasks 7 Waiting tasks 2 Longest wait 30s Everyone Agents Available 30 Un…" at bounding box center [561, 369] width 1060 height 677
click at [688, 44] on div "Active tasks 4 Waiting tasks 3 Longest wait 14s Everyone Agents Available 30 Un…" at bounding box center [561, 369] width 1060 height 677
click at [746, 58] on div "Active tasks 3 Waiting tasks 3 Longest wait 38s Everyone Agents Available 34 Un…" at bounding box center [561, 369] width 1060 height 677
click at [676, 44] on div "Active tasks 6 Waiting tasks 1 Longest wait 0 Agents Available 35 Unavailable 2…" at bounding box center [561, 369] width 1060 height 677
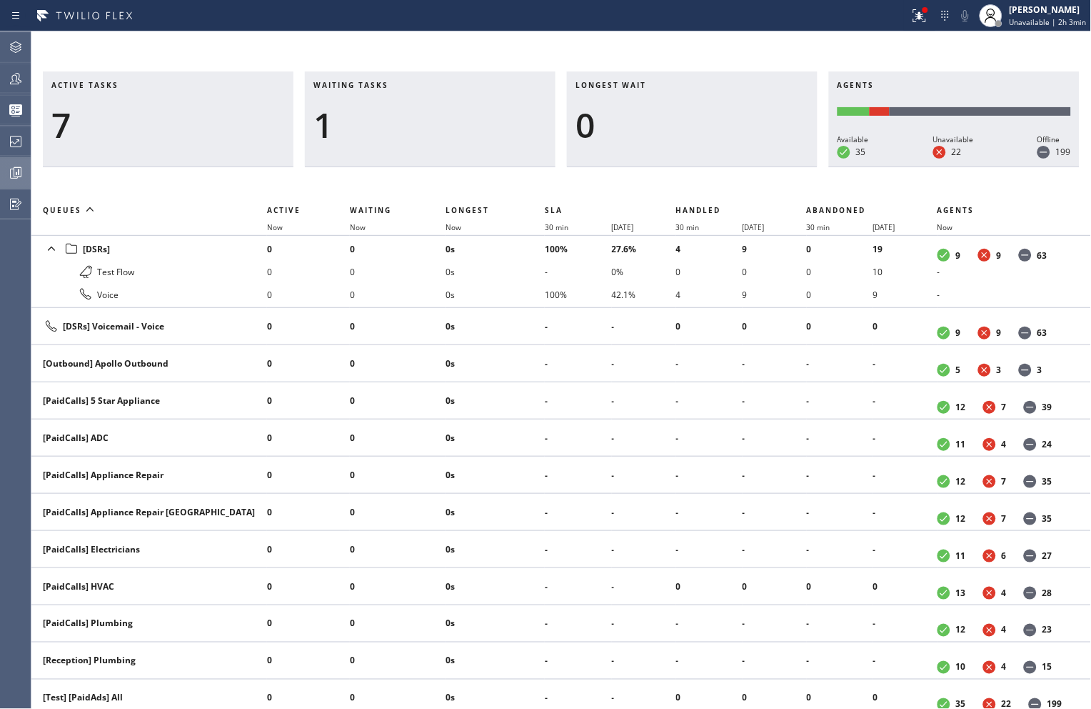
click at [756, 44] on div "Active tasks 7 Waiting tasks 1 Longest wait 0 Agents Available 35 Unavailable 2…" at bounding box center [561, 369] width 1060 height 677
click at [19, 73] on icon at bounding box center [15, 78] width 17 height 17
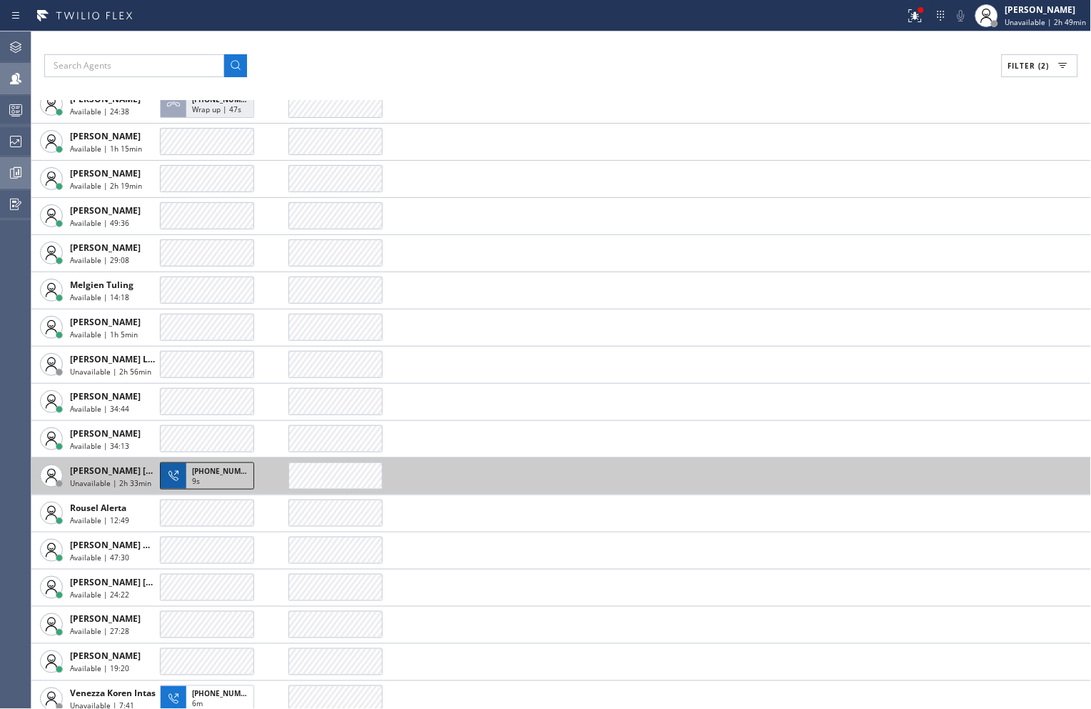
scroll to position [1376, 0]
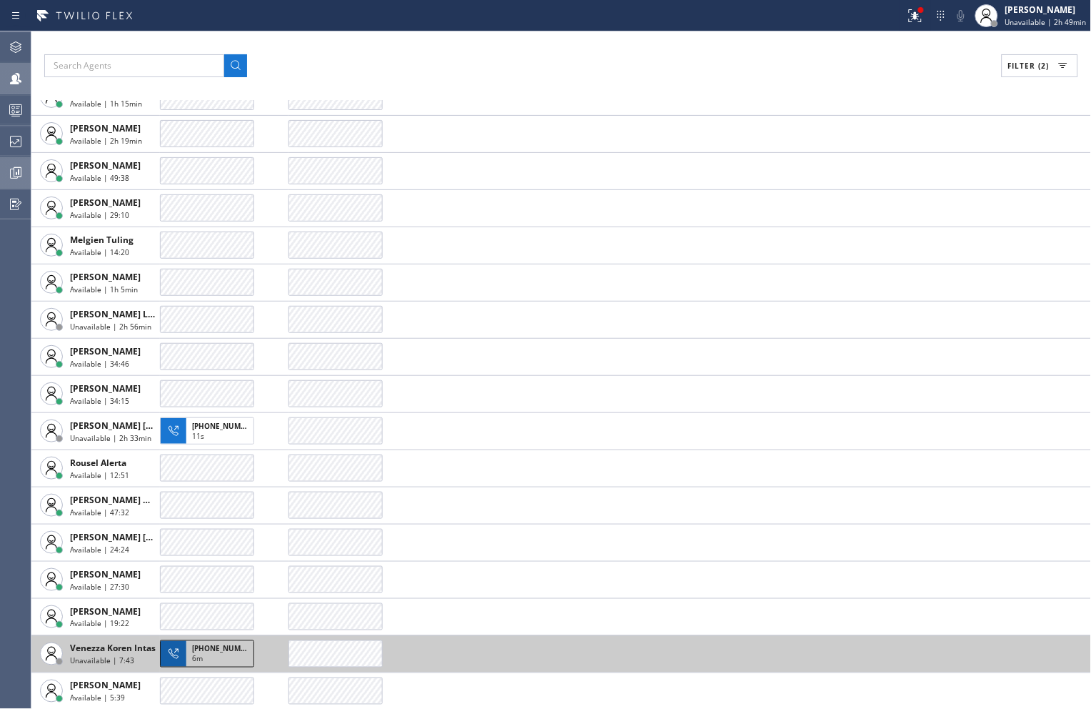
click at [210, 654] on div "6m" at bounding box center [220, 660] width 56 height 13
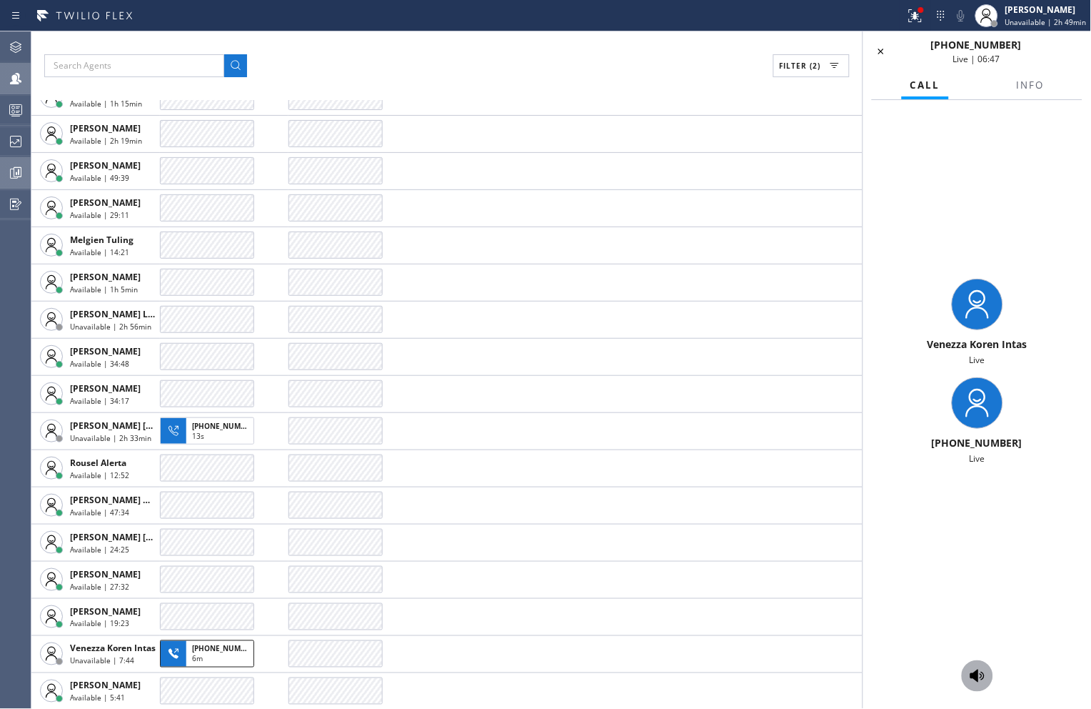
click at [984, 673] on icon at bounding box center [978, 675] width 14 height 13
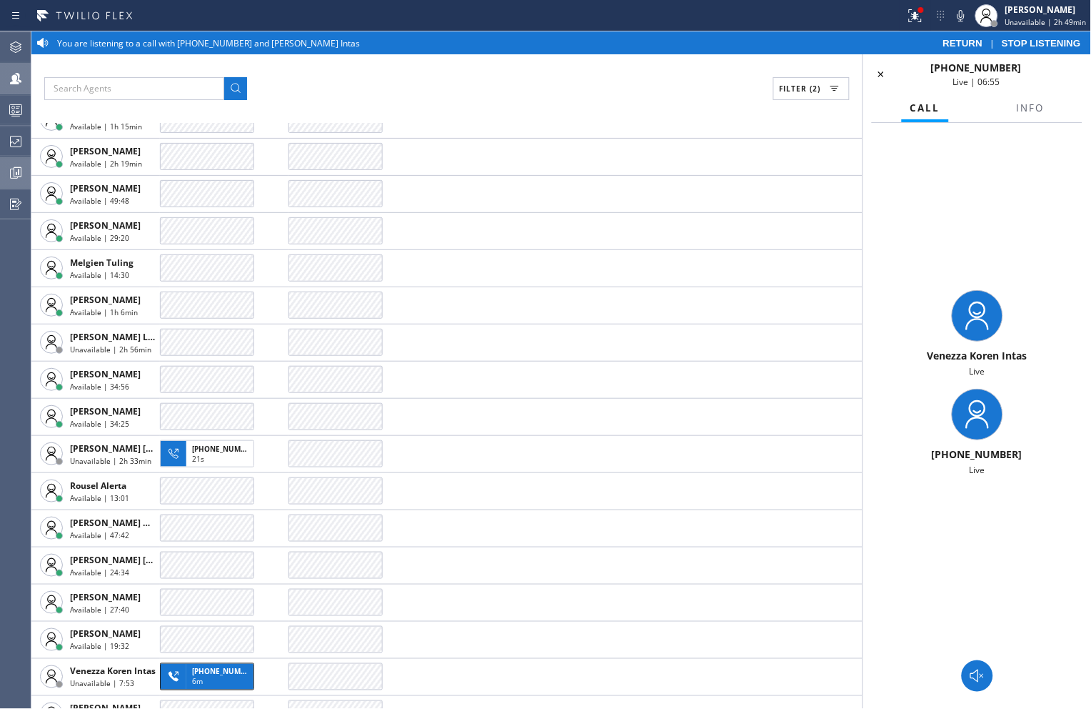
scroll to position [1414, 0]
click at [629, 86] on div "Filter (2)" at bounding box center [447, 88] width 806 height 23
click at [988, 189] on div "Venezza Koren Intas Live +19496894371 Live" at bounding box center [978, 383] width 228 height 520
drag, startPoint x: 1023, startPoint y: 67, endPoint x: 941, endPoint y: 67, distance: 82.1
click at [941, 67] on div "+19496894371 Live | 07:35" at bounding box center [977, 74] width 156 height 27
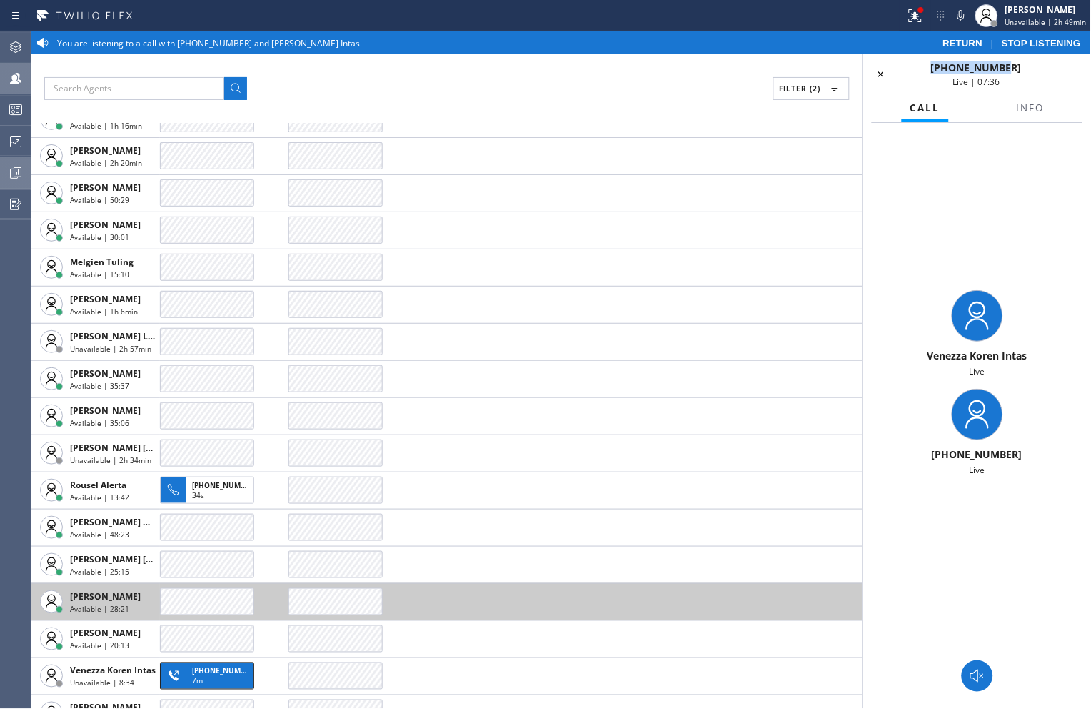
copy span "+19496894371"
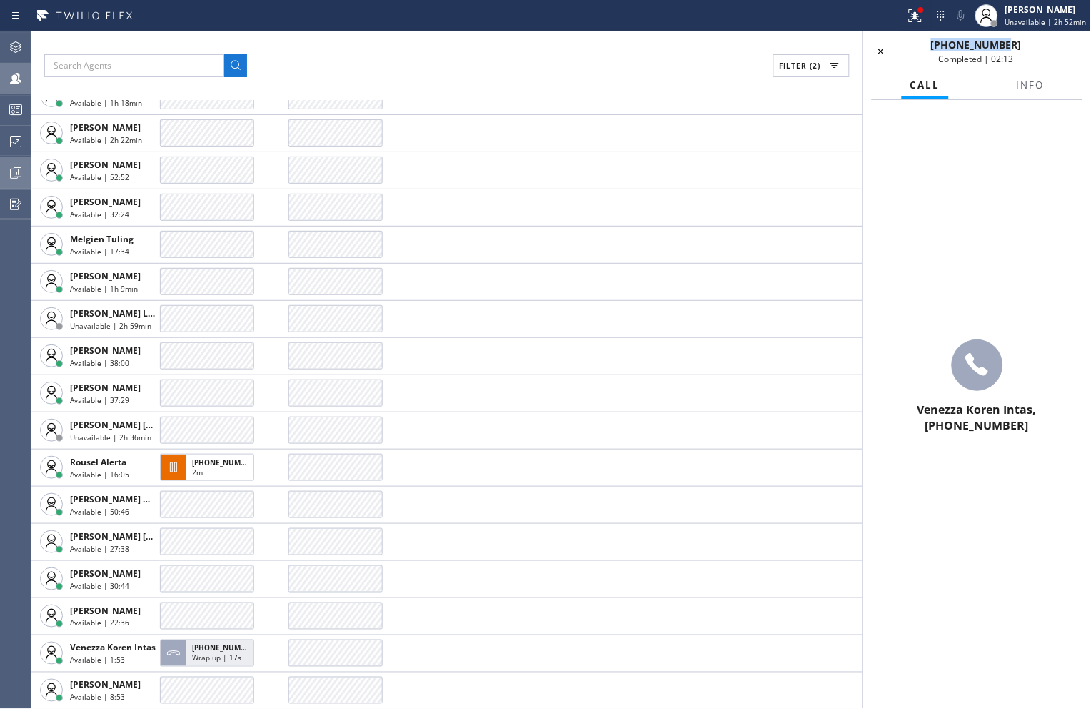
click at [998, 237] on div "Venezza Koren Intas, +19496894371" at bounding box center [978, 387] width 228 height 574
drag, startPoint x: 886, startPoint y: 49, endPoint x: 808, endPoint y: 93, distance: 89.6
click at [886, 49] on icon at bounding box center [881, 51] width 17 height 17
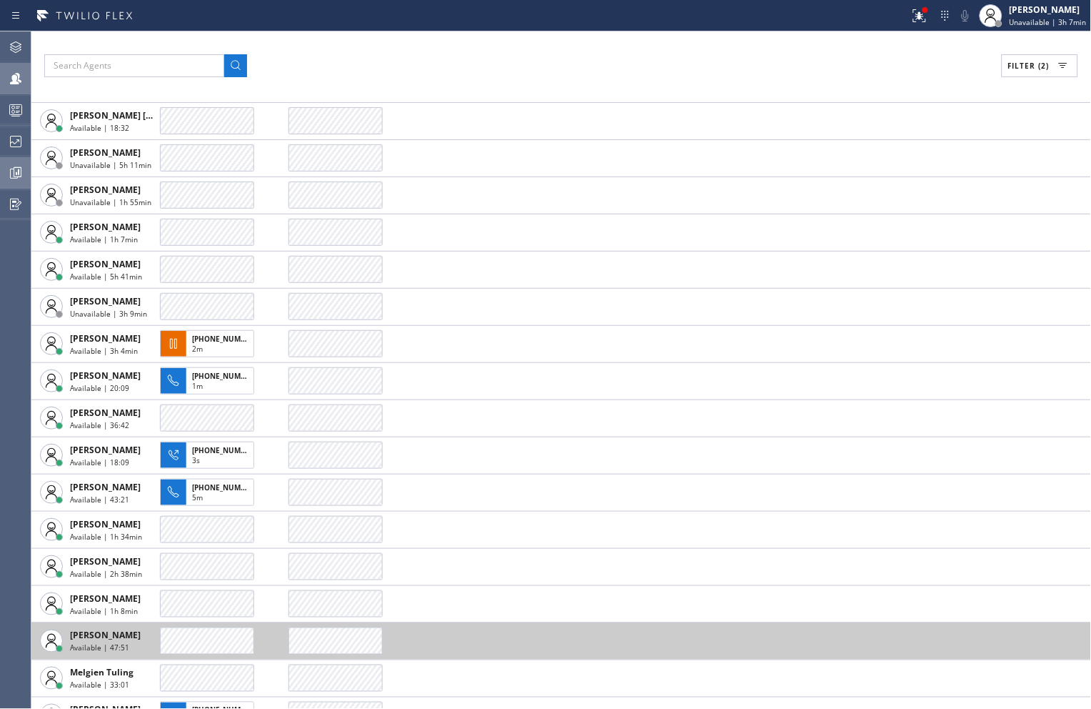
scroll to position [1017, 0]
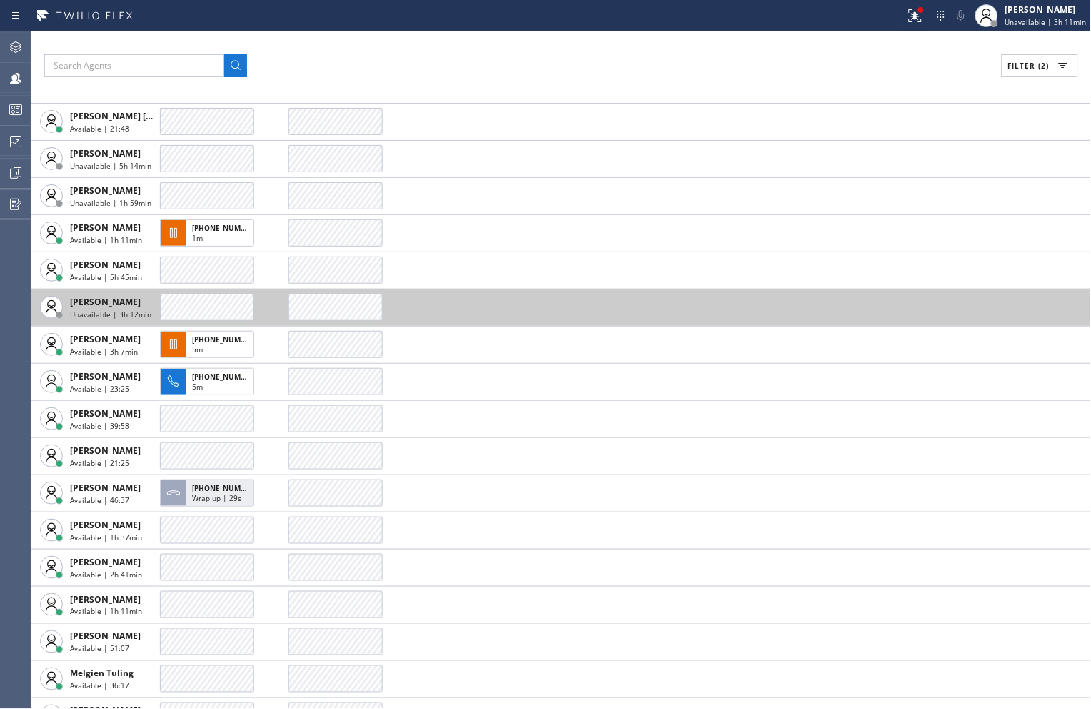
scroll to position [1054, 0]
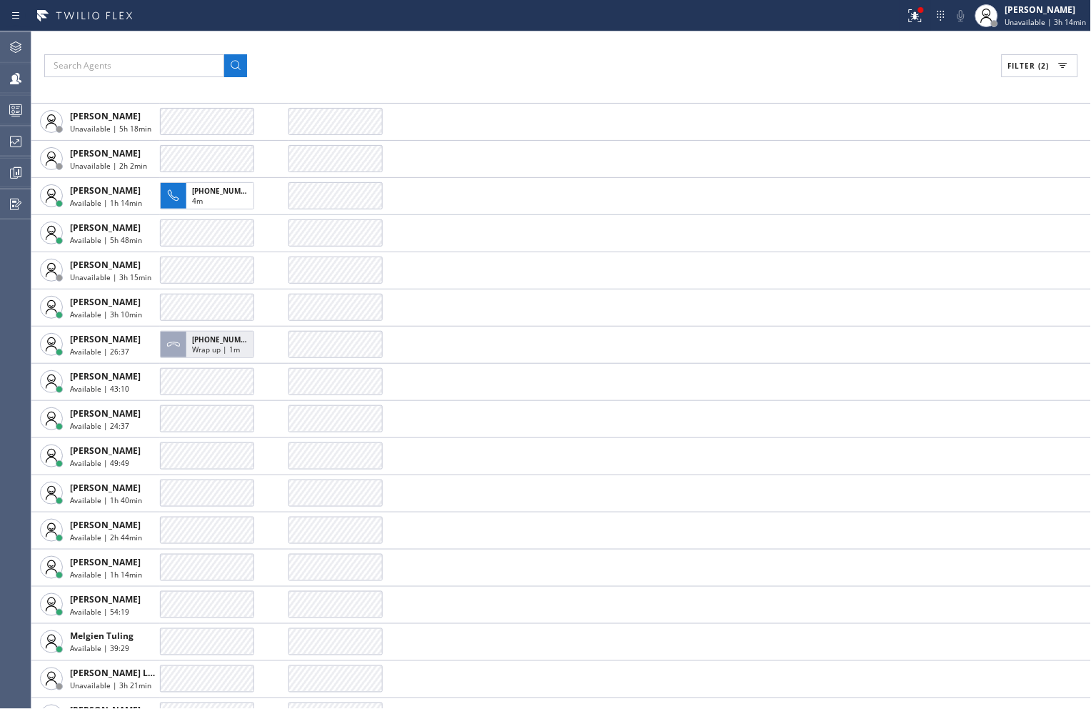
click at [879, 73] on div "Filter (2)" at bounding box center [561, 65] width 1034 height 23
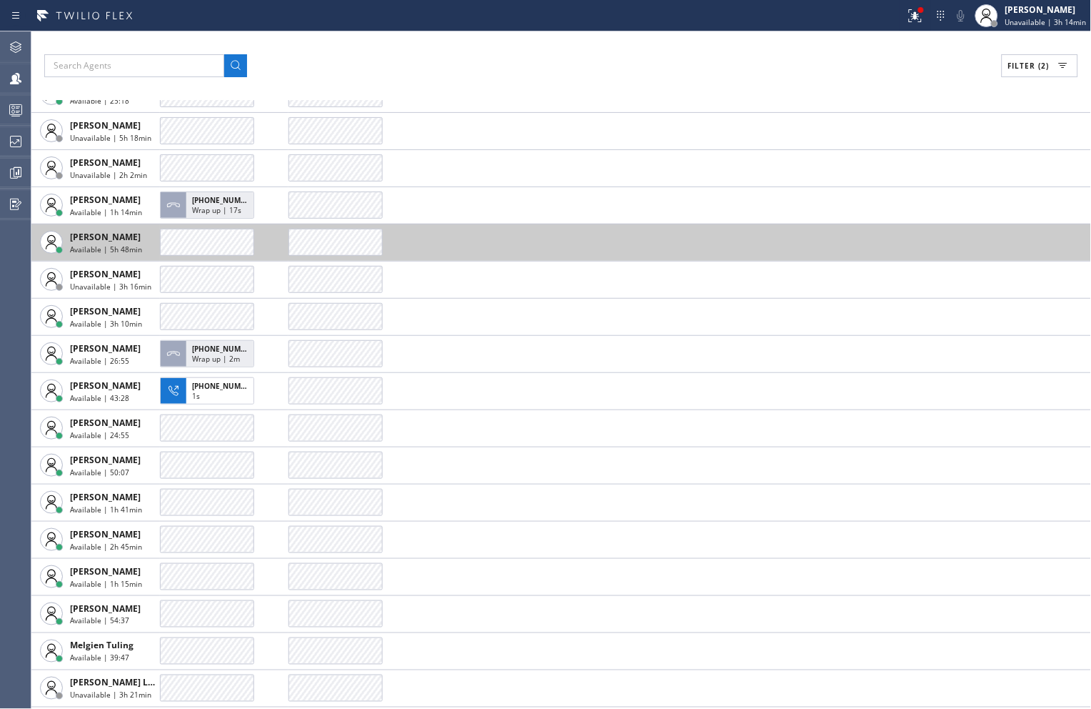
scroll to position [901, 0]
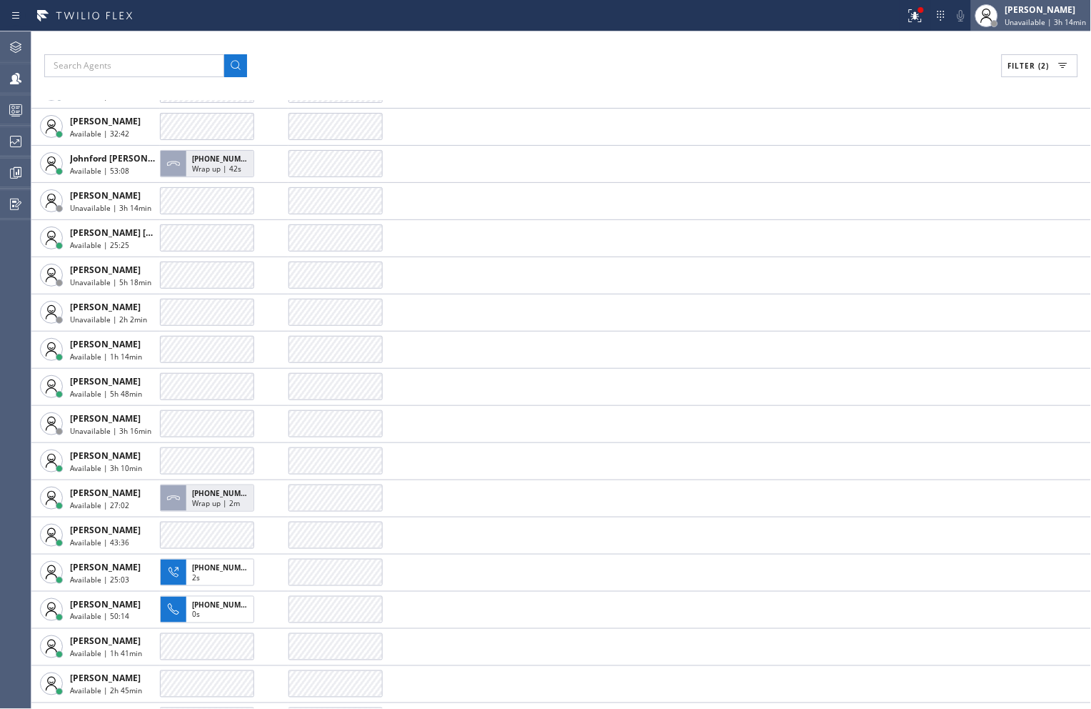
click at [1046, 24] on span "Unavailable | 3h 14min" at bounding box center [1046, 22] width 81 height 10
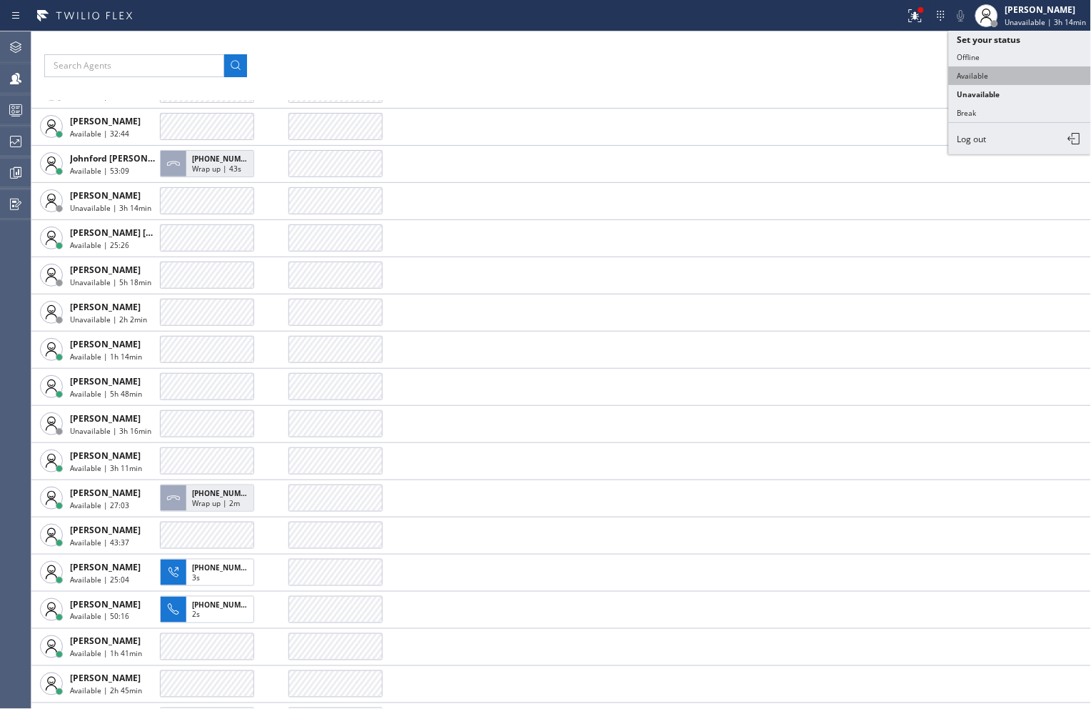
click at [986, 79] on button "Available" at bounding box center [1020, 75] width 143 height 19
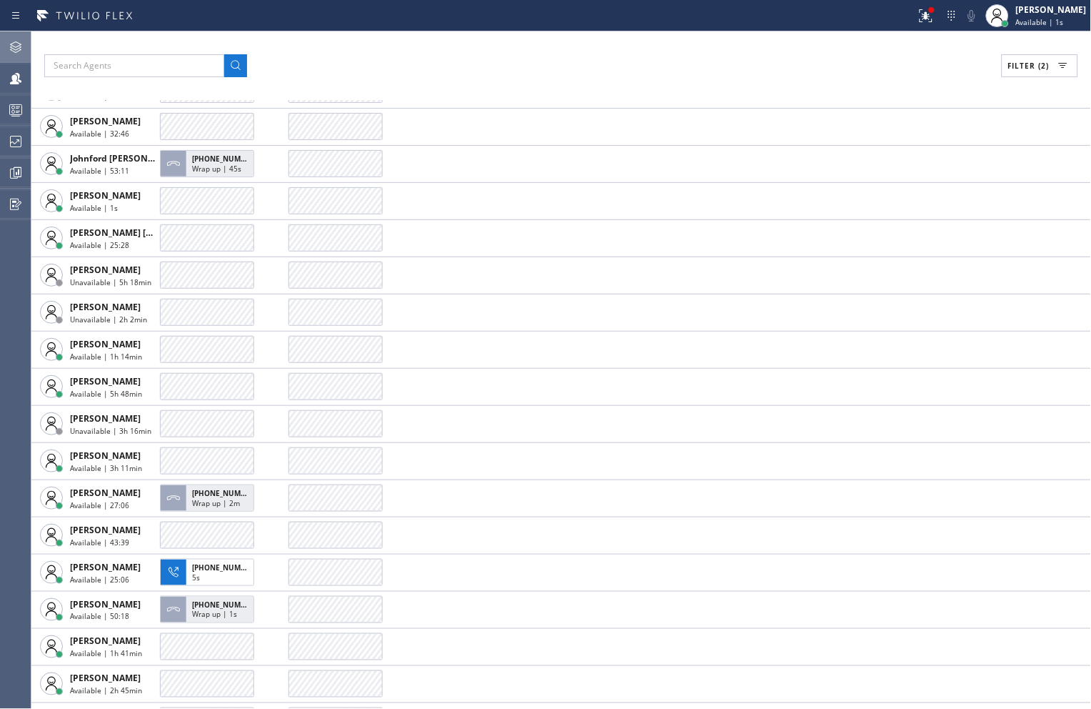
click at [17, 54] on icon at bounding box center [15, 47] width 17 height 17
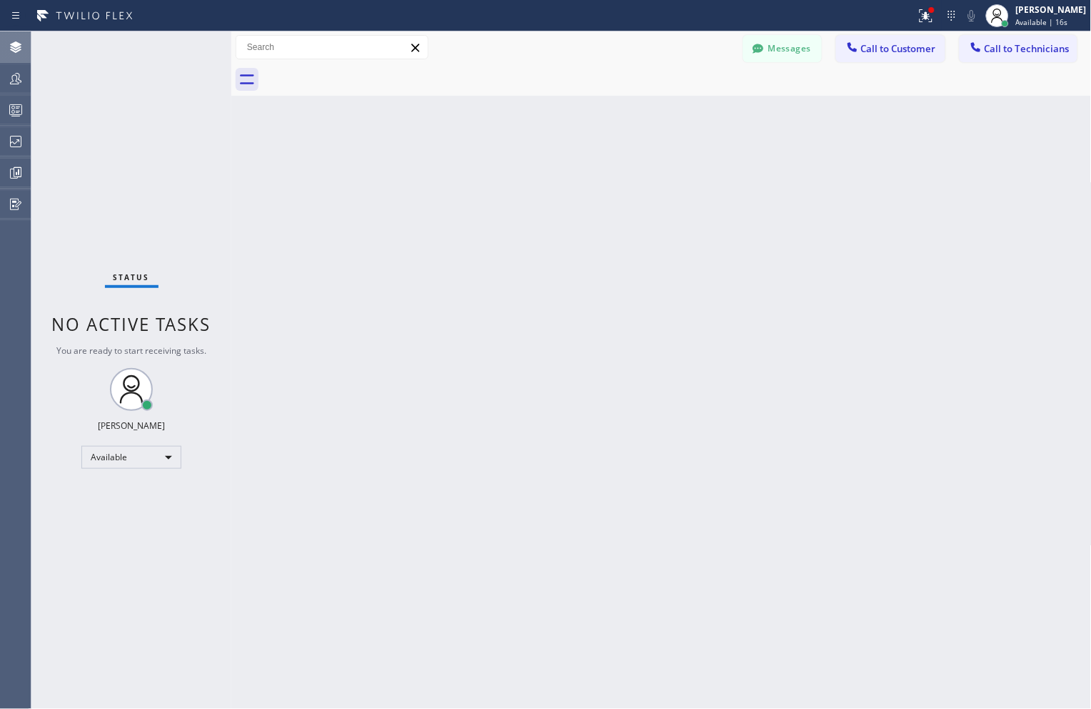
click at [1003, 407] on div "Back to Dashboard Change Sender ID Customers Technicians Select a contact Outbo…" at bounding box center [661, 369] width 861 height 677
click at [916, 272] on div "Back to Dashboard Change Sender ID Customers Technicians Select a contact Outbo…" at bounding box center [661, 369] width 861 height 677
click at [954, 177] on div "Back to Dashboard Change Sender ID Customers Technicians Select a contact Outbo…" at bounding box center [661, 369] width 861 height 677
click at [120, 107] on div "Status No active tasks You are ready to start receiving tasks. [PERSON_NAME] Av…" at bounding box center [131, 369] width 200 height 677
click at [870, 172] on div "Back to Dashboard Change Sender ID Customers Technicians Select a contact Outbo…" at bounding box center [661, 369] width 861 height 677
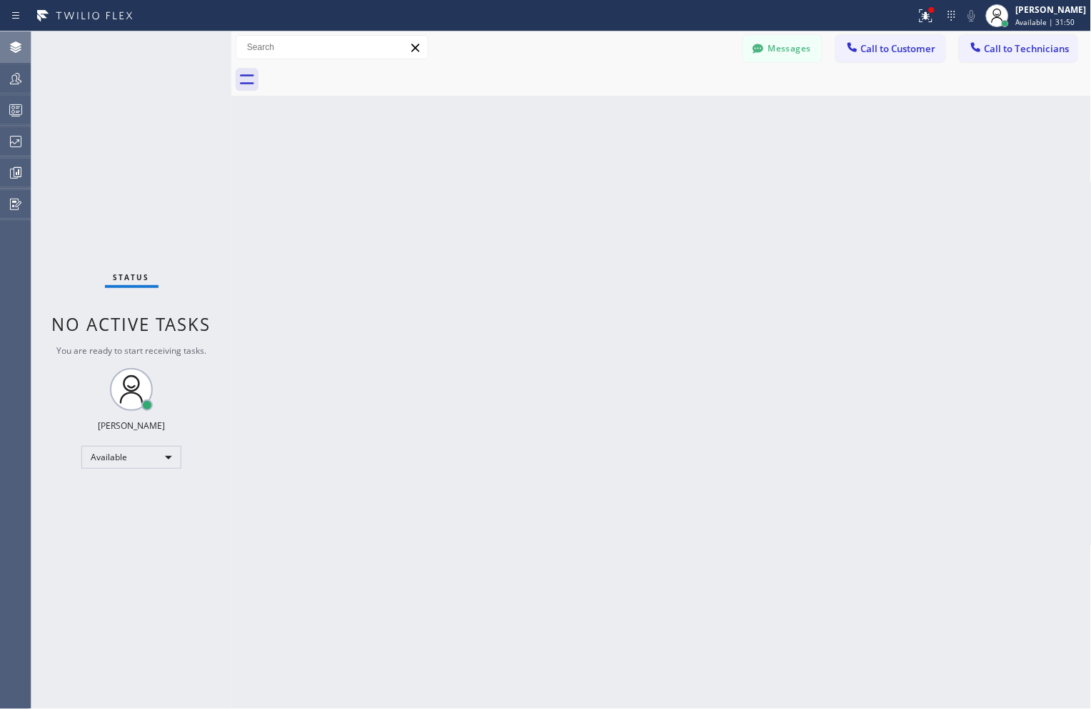
drag, startPoint x: 925, startPoint y: 191, endPoint x: 820, endPoint y: 181, distance: 105.4
click at [926, 193] on div "Back to Dashboard Change Sender ID Customers Technicians Select a contact Outbo…" at bounding box center [661, 369] width 861 height 677
click at [18, 145] on icon at bounding box center [15, 141] width 17 height 17
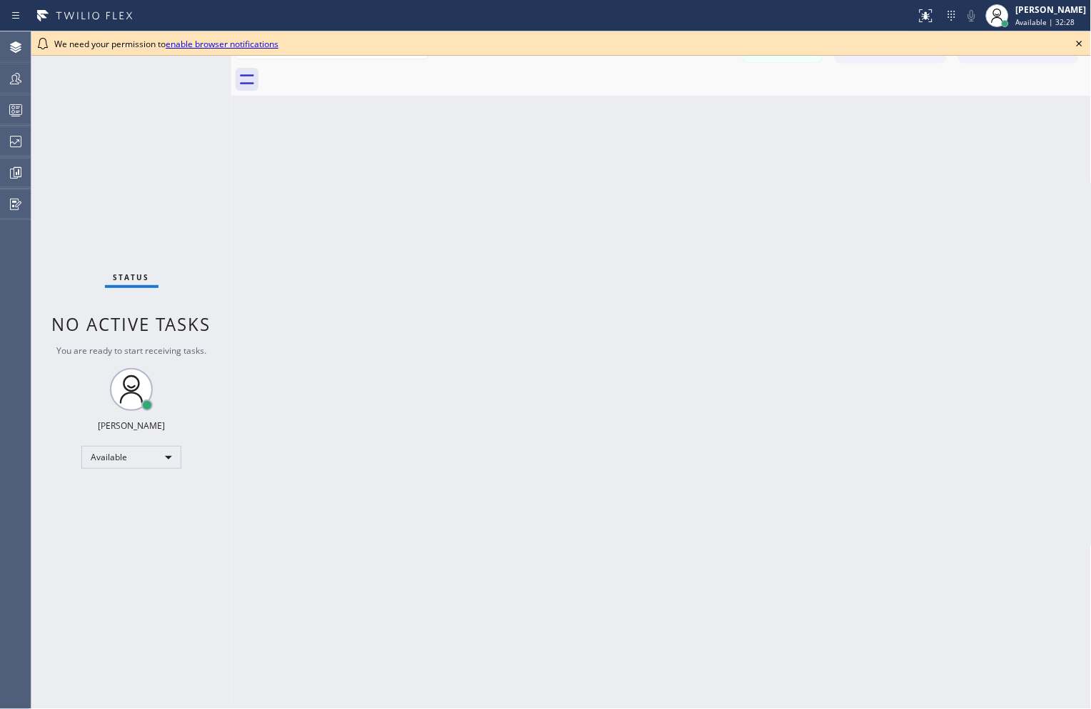
click at [1083, 40] on icon at bounding box center [1079, 43] width 17 height 17
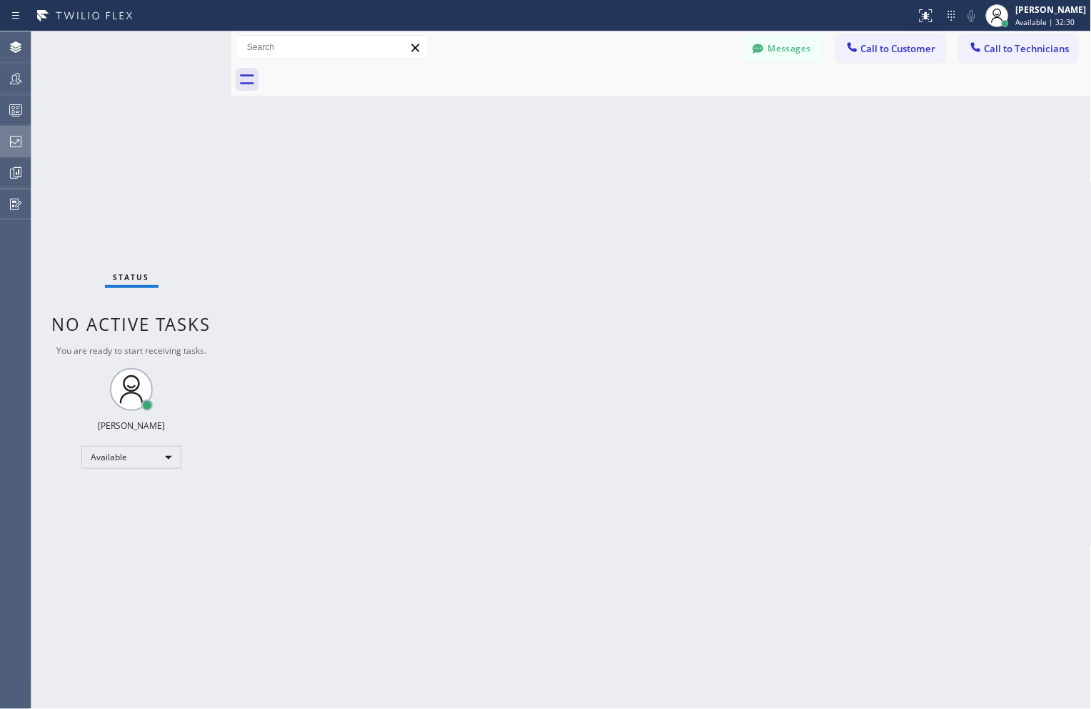
click at [15, 133] on icon at bounding box center [15, 141] width 17 height 17
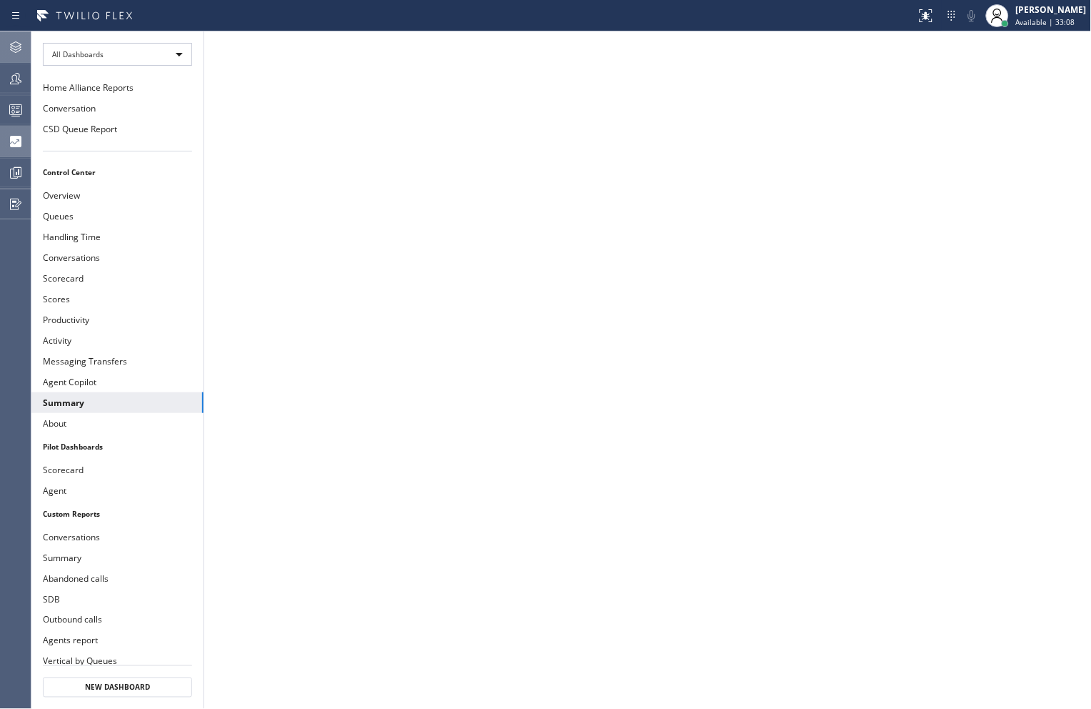
click at [24, 48] on icon at bounding box center [15, 47] width 17 height 17
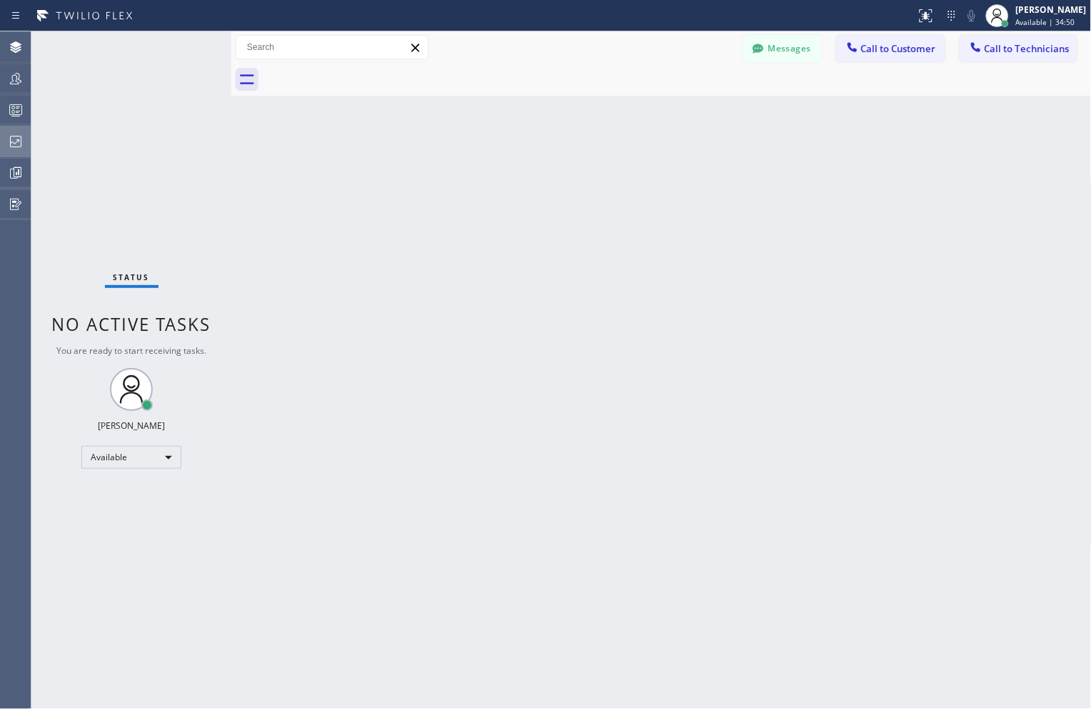
drag, startPoint x: 926, startPoint y: 184, endPoint x: 904, endPoint y: 184, distance: 21.4
click at [926, 184] on div "Back to Dashboard Change Sender ID Customers Technicians Select a contact Outbo…" at bounding box center [661, 369] width 861 height 677
drag, startPoint x: 741, startPoint y: 306, endPoint x: 734, endPoint y: 302, distance: 7.4
click at [741, 306] on div "Back to Dashboard Change Sender ID Customers Technicians Select a contact Outbo…" at bounding box center [661, 369] width 861 height 677
click at [27, 111] on div at bounding box center [15, 109] width 31 height 17
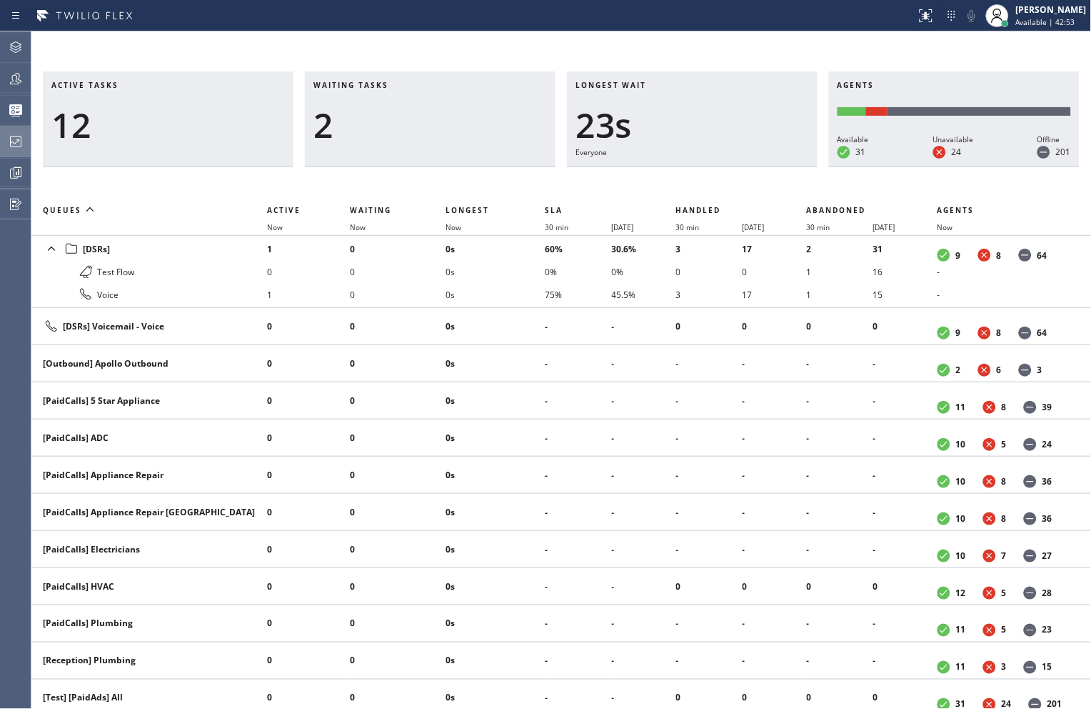
click at [689, 51] on div "Active tasks 12 Waiting tasks 2 Longest wait 23s Everyone Agents Available 31 U…" at bounding box center [561, 369] width 1060 height 677
click at [879, 44] on div "Active tasks 7 Waiting tasks 1 Longest wait 0 Agents Available 24 Unavailable 3…" at bounding box center [561, 369] width 1060 height 677
